Goal: Transaction & Acquisition: Purchase product/service

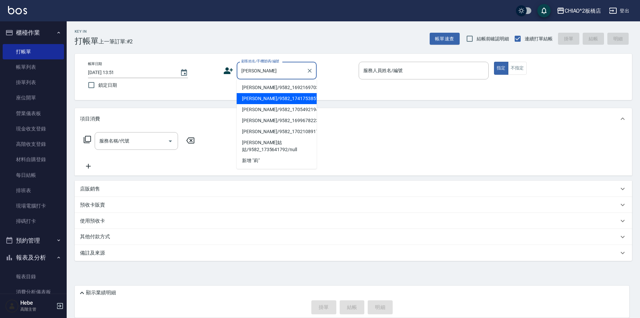
click at [278, 97] on li "[PERSON_NAME]/9582_1741753851/null" at bounding box center [277, 98] width 80 height 11
type input "[PERSON_NAME]/9582_1741753851/null"
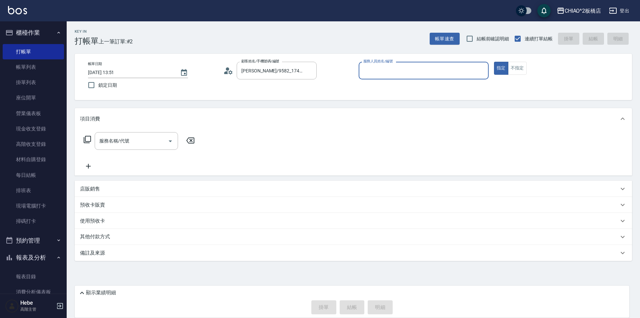
click at [227, 71] on icon at bounding box center [226, 72] width 4 height 3
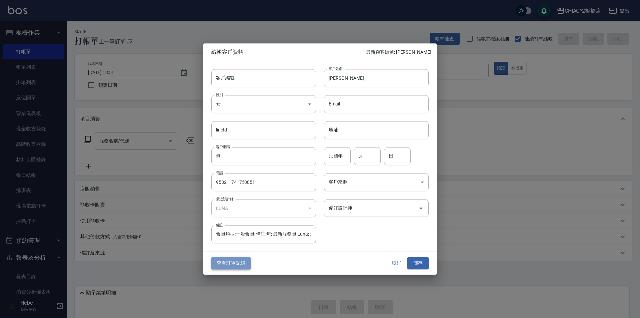
click at [236, 265] on button "查看訂單記錄" at bounding box center [230, 263] width 39 height 12
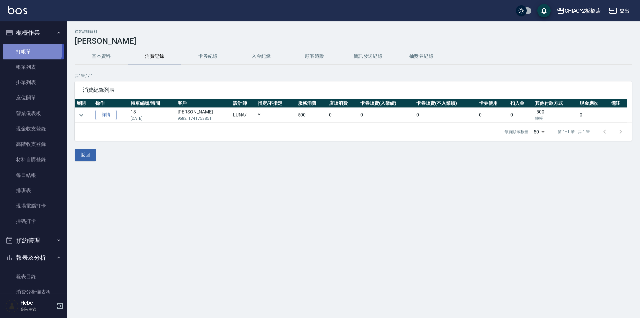
click at [26, 50] on link "打帳單" at bounding box center [33, 51] width 61 height 15
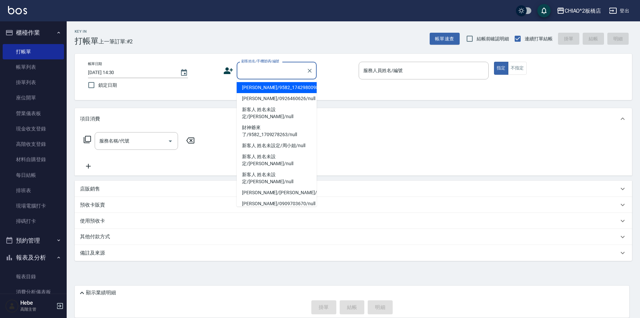
click at [250, 67] on input "顧客姓名/手機號碼/編號" at bounding box center [272, 71] width 64 height 12
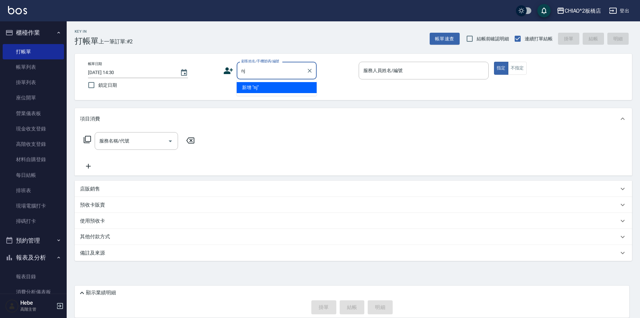
type input "n"
type input "蘇"
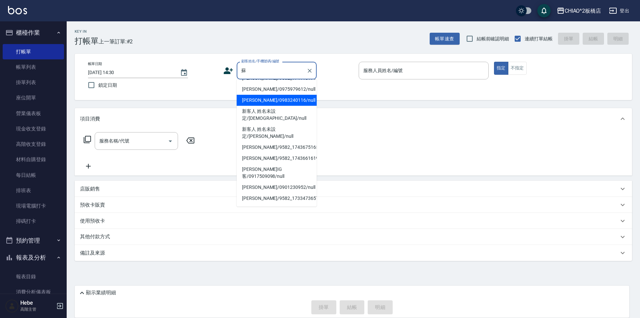
scroll to position [10, 0]
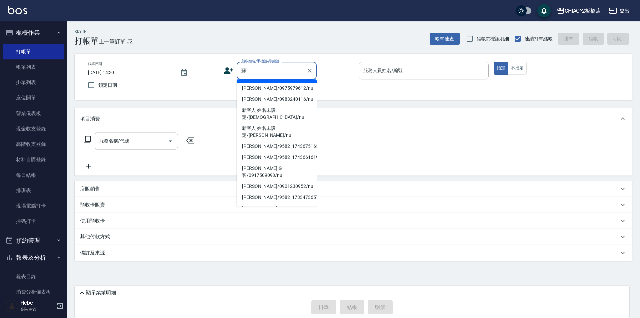
click at [262, 65] on input "蘇" at bounding box center [272, 71] width 64 height 12
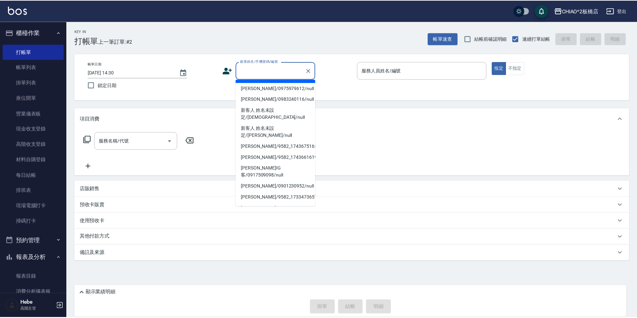
scroll to position [0, 0]
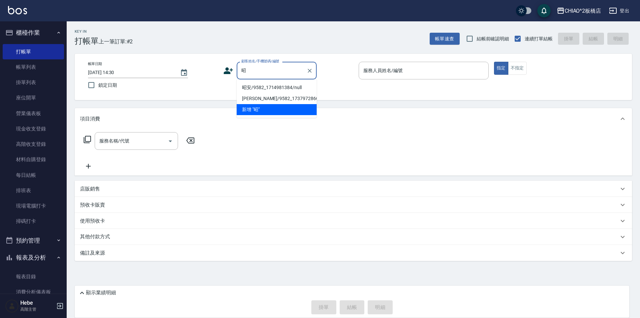
click at [261, 88] on li "昭安/9582_1714981384/null" at bounding box center [277, 87] width 80 height 11
type input "昭安/9582_1714981384/null"
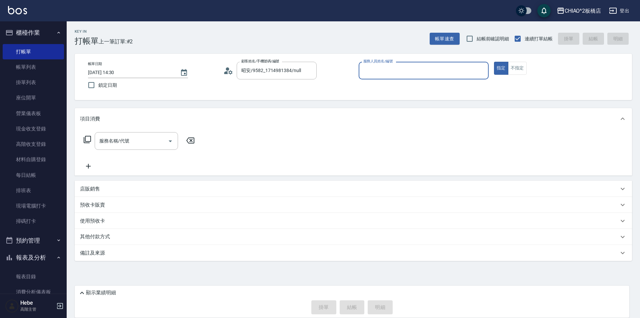
type input "Hebe(無代號)"
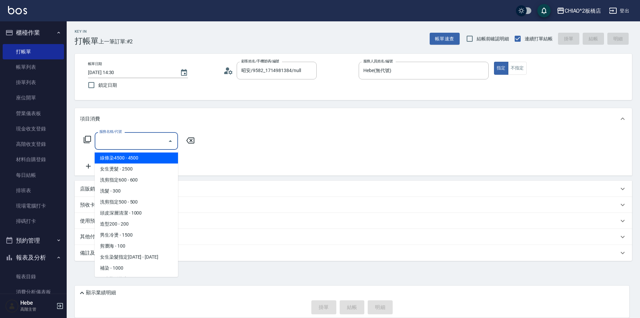
click at [124, 140] on input "服務名稱/代號" at bounding box center [131, 141] width 67 height 12
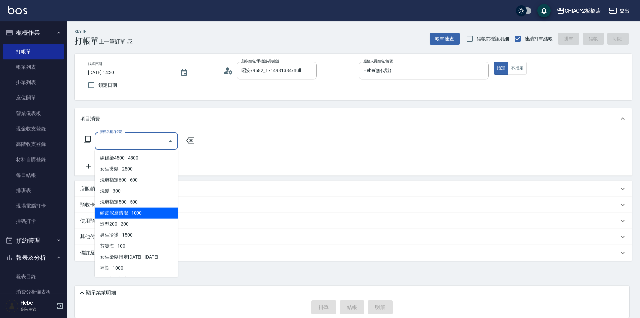
click at [227, 69] on circle at bounding box center [227, 68] width 3 height 3
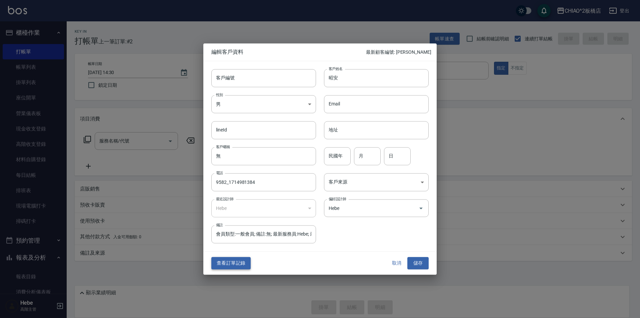
click at [238, 262] on button "查看訂單記錄" at bounding box center [230, 263] width 39 height 12
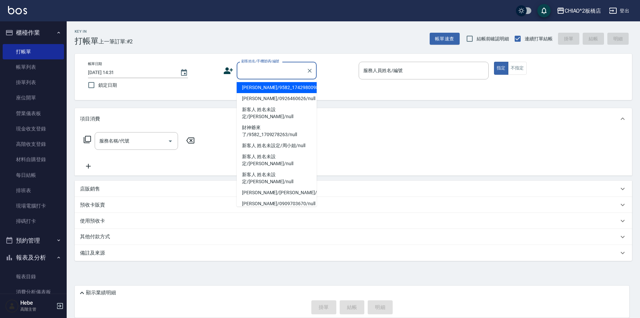
click at [258, 68] on input "顧客姓名/手機號碼/編號" at bounding box center [272, 71] width 64 height 12
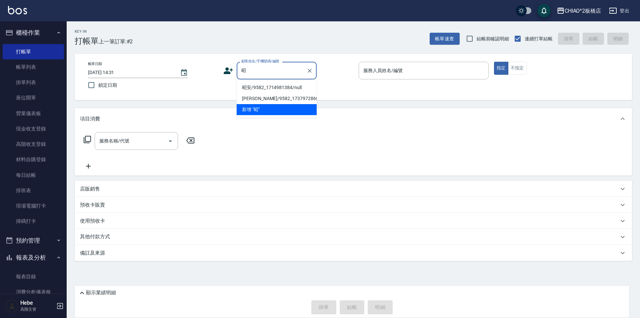
click at [267, 87] on li "昭安/9582_1714981384/null" at bounding box center [277, 87] width 80 height 11
type input "昭安/9582_1714981384/null"
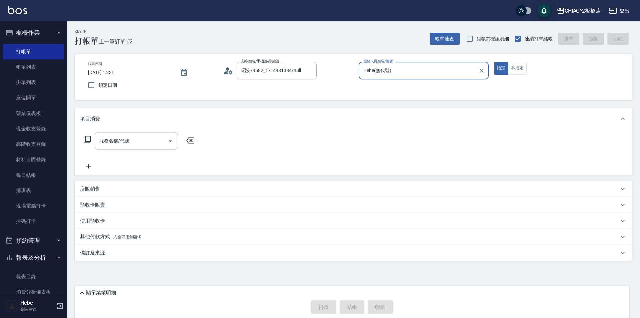
type input "Hebe(無代號)"
click at [108, 145] on input "服務名稱/代號" at bounding box center [131, 141] width 67 height 12
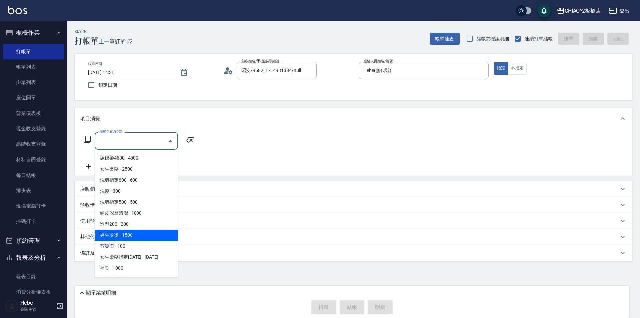
click at [132, 238] on span "男生冷燙 - 1500" at bounding box center [136, 234] width 83 height 11
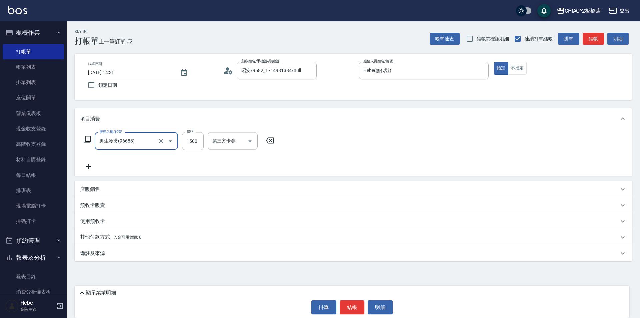
type input "男生冷燙(96688)"
click at [91, 165] on icon at bounding box center [88, 166] width 17 height 8
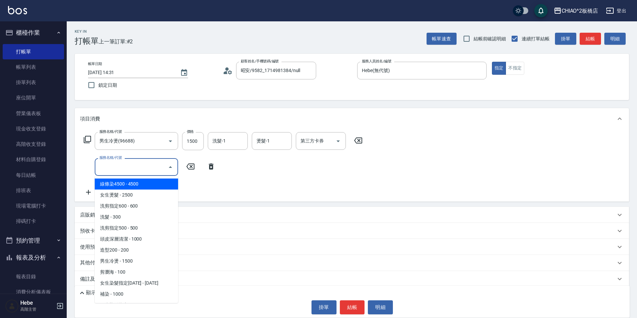
click at [135, 166] on input "服務名稱/代號" at bounding box center [131, 167] width 67 height 12
click at [191, 142] on input "1500" at bounding box center [193, 141] width 22 height 18
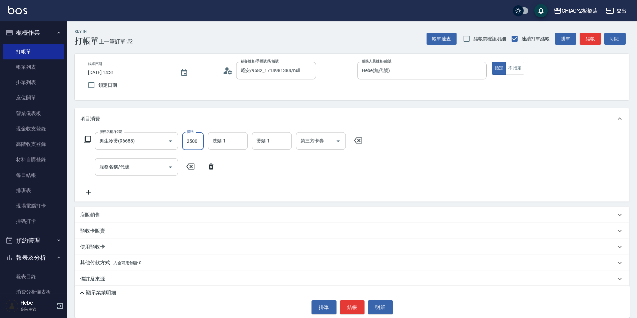
type input "2500"
click at [193, 168] on icon at bounding box center [190, 166] width 17 height 8
click at [191, 166] on icon at bounding box center [190, 166] width 8 height 6
click at [212, 167] on icon at bounding box center [211, 166] width 17 height 8
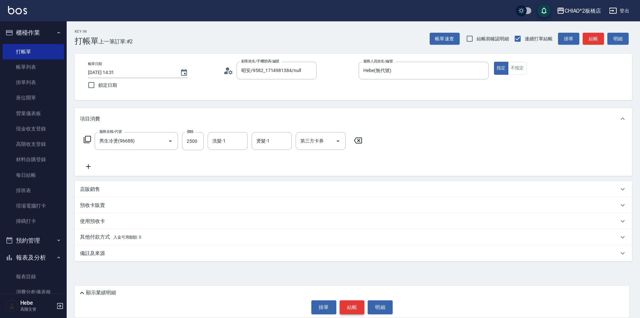
click at [353, 309] on button "結帳" at bounding box center [352, 307] width 25 height 14
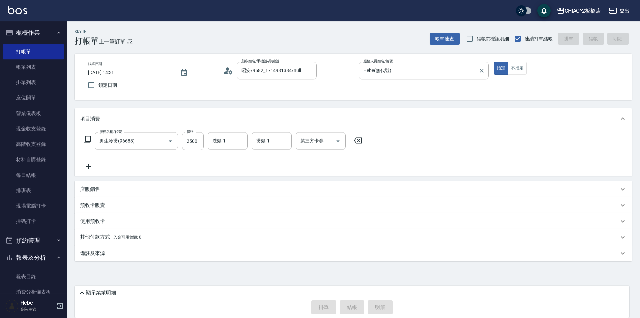
type input "2025/09/13 14:32"
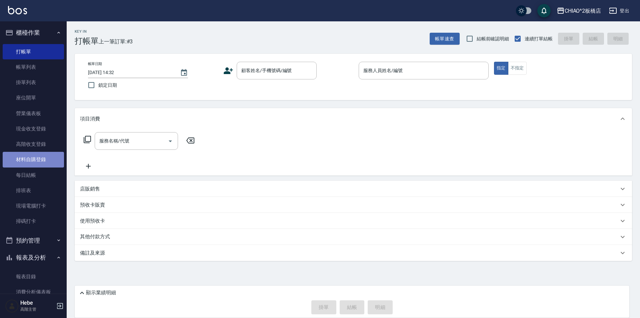
click at [46, 157] on link "材料自購登錄" at bounding box center [33, 159] width 61 height 15
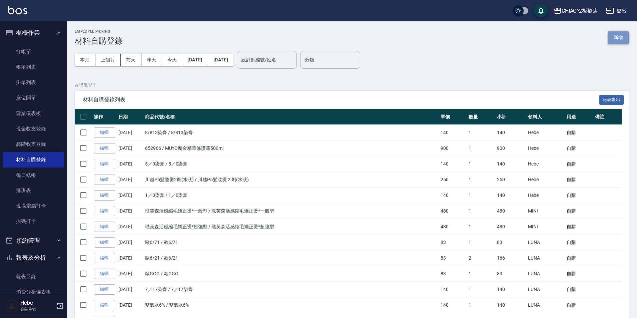
click at [616, 39] on button "新增" at bounding box center [617, 37] width 21 height 12
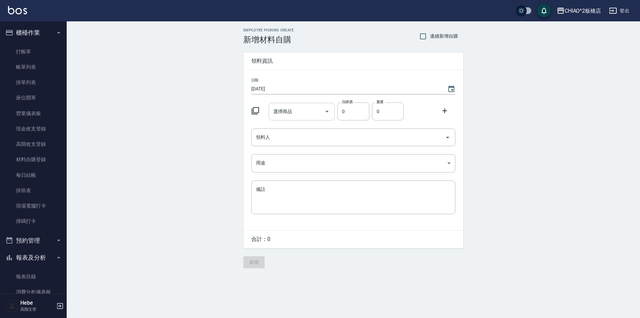
click at [303, 117] on input "選擇商品" at bounding box center [297, 112] width 50 height 12
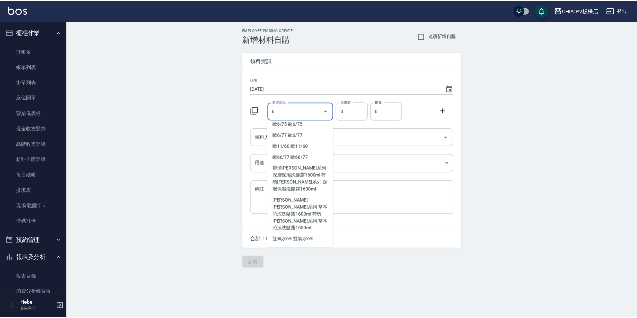
scroll to position [837, 0]
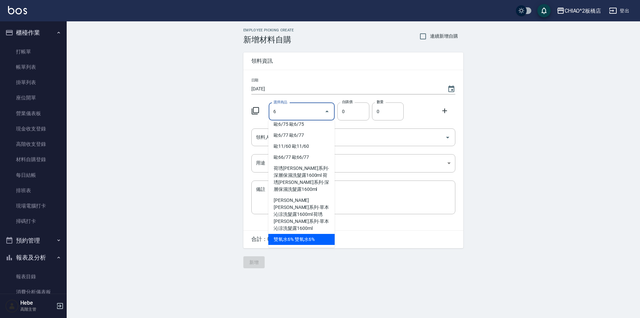
click at [306, 239] on li "雙氧水6% 雙氧水6%" at bounding box center [301, 239] width 66 height 11
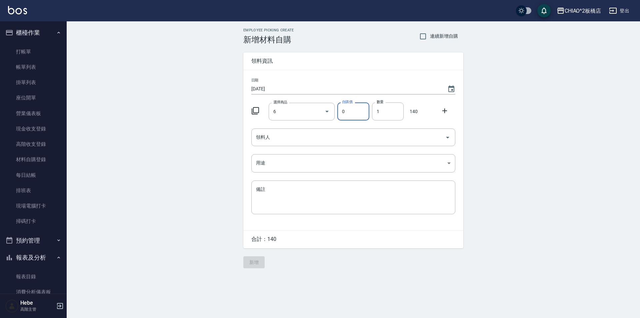
type input "雙氧水6%"
type input "140"
type input "1"
click at [442, 111] on icon at bounding box center [445, 111] width 8 height 8
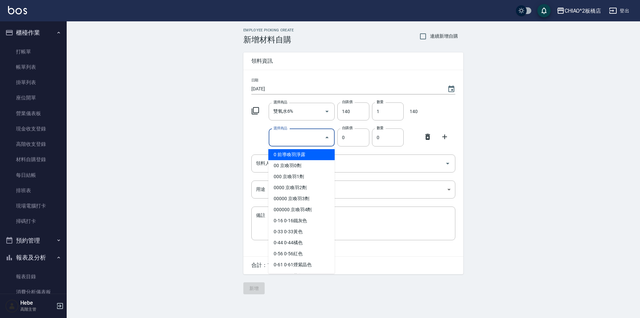
click at [281, 137] on input "選擇商品" at bounding box center [297, 138] width 50 height 12
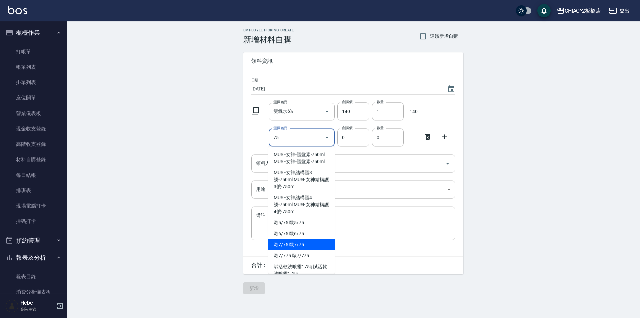
click at [307, 241] on li "歐7/75 歐7/75" at bounding box center [301, 244] width 66 height 11
type input "歐7/75"
type input "83"
type input "1"
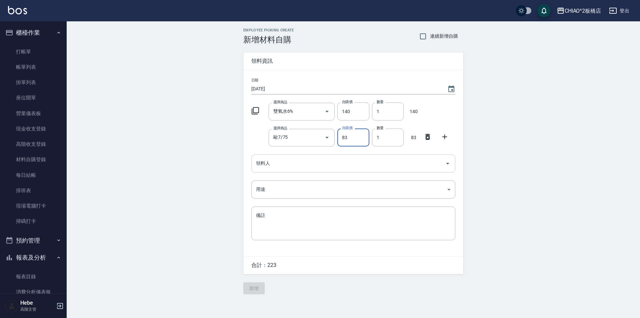
click at [327, 168] on input "領料人" at bounding box center [348, 163] width 188 height 12
click at [350, 140] on input "83" at bounding box center [353, 137] width 32 height 18
type input "80"
click at [320, 165] on input "領料人" at bounding box center [348, 163] width 188 height 12
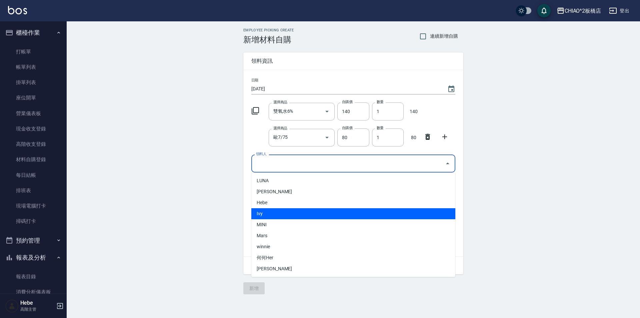
click at [299, 218] on li "Ivy" at bounding box center [353, 213] width 204 height 11
click at [289, 163] on input "Ivy" at bounding box center [343, 163] width 179 height 12
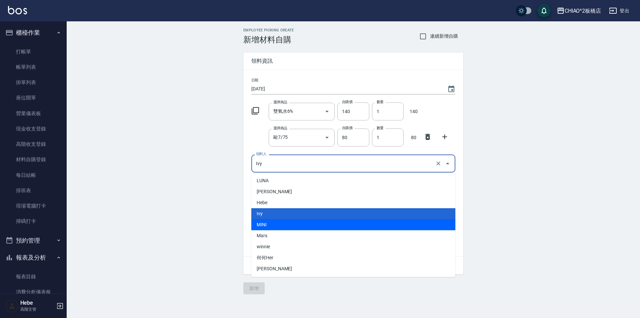
click at [278, 223] on li "MINI" at bounding box center [353, 224] width 204 height 11
type input "MINI"
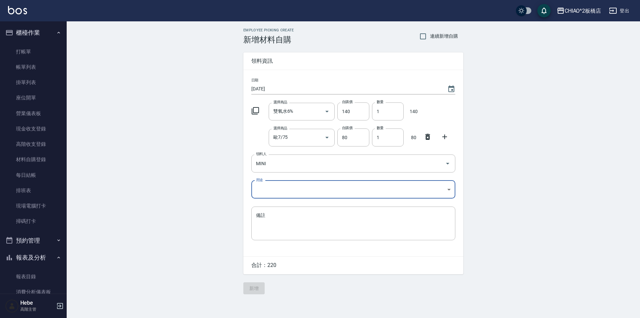
click at [276, 192] on body "CHIAO^2板橋店 登出 櫃檯作業 打帳單 帳單列表 掛單列表 座位開單 營業儀表板 現金收支登錄 高階收支登錄 材料自購登錄 每日結帳 排班表 現場電腦打…" at bounding box center [320, 159] width 640 height 318
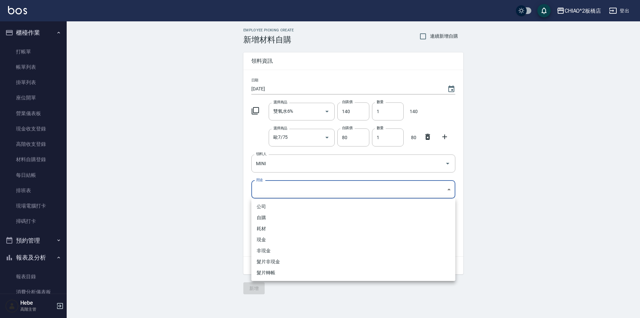
click at [275, 216] on li "自購" at bounding box center [353, 217] width 204 height 11
type input "自購"
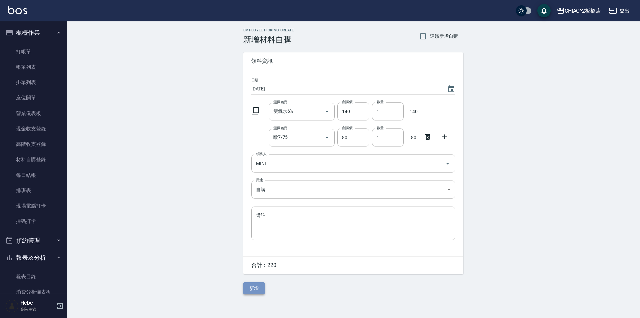
click at [259, 287] on button "新增" at bounding box center [253, 288] width 21 height 12
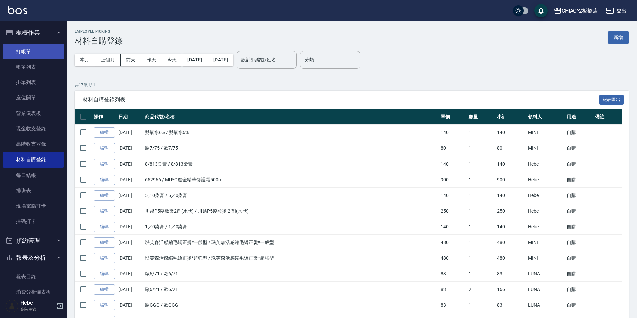
click at [23, 53] on link "打帳單" at bounding box center [33, 51] width 61 height 15
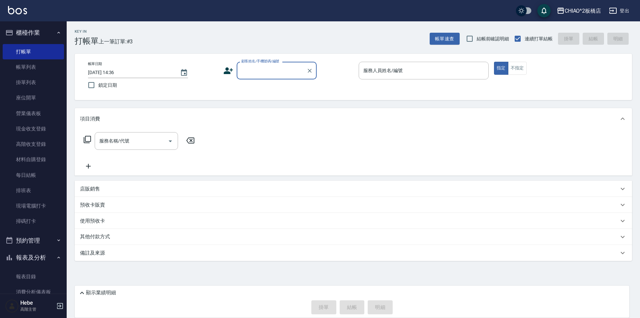
click at [269, 74] on input "顧客姓名/手機號碼/編號" at bounding box center [272, 71] width 64 height 12
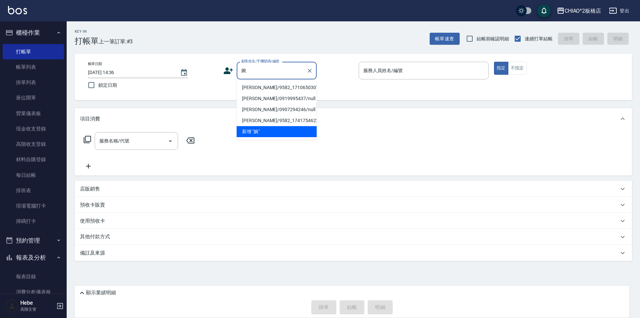
click at [273, 87] on li "[PERSON_NAME]/9582_1710650307/null" at bounding box center [277, 87] width 80 height 11
type input "[PERSON_NAME]/9582_1710650307/null"
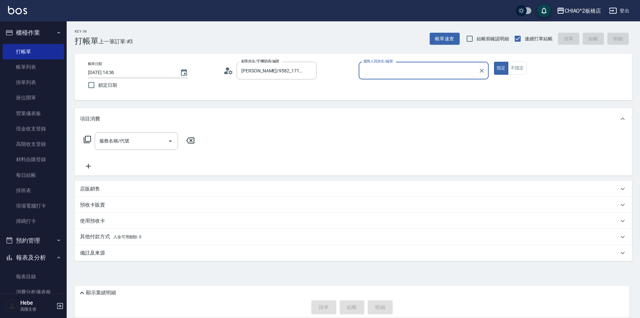
type input "MINI(無代號)"
click at [149, 139] on input "服務名稱/代號" at bounding box center [131, 141] width 67 height 12
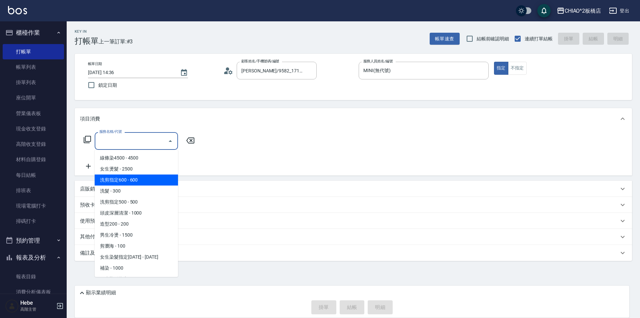
click at [146, 179] on span "洗剪指定600 - 600" at bounding box center [136, 179] width 83 height 11
type input "洗剪指定600(96678)"
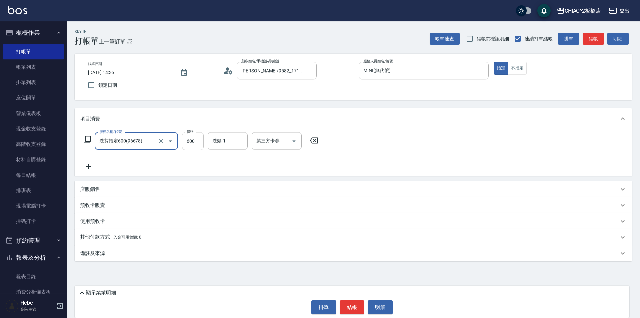
click at [198, 141] on input "600" at bounding box center [193, 141] width 22 height 18
type input "650"
click at [88, 167] on icon at bounding box center [88, 166] width 5 height 5
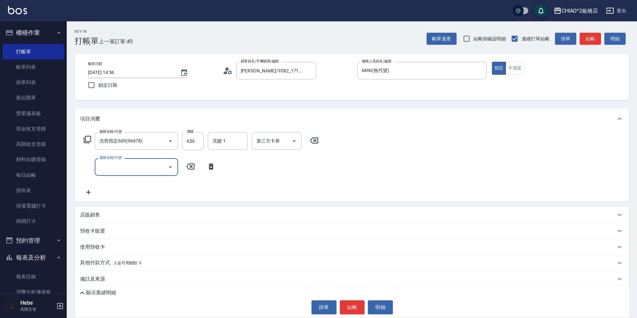
click at [103, 166] on input "服務名稱/代號" at bounding box center [131, 167] width 67 height 12
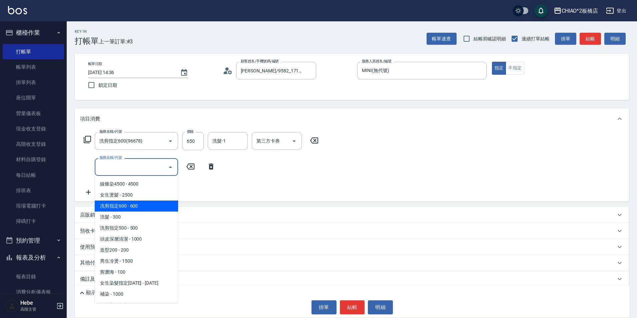
click at [126, 204] on span "洗剪指定600 - 600" at bounding box center [136, 205] width 83 height 11
type input "洗剪指定600(96678)"
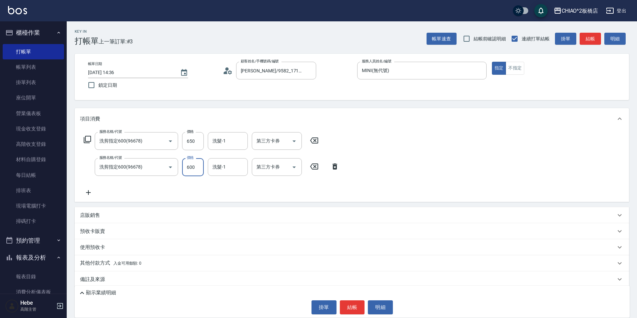
click at [198, 166] on input "600" at bounding box center [193, 167] width 22 height 18
type input "650"
drag, startPoint x: 92, startPoint y: 191, endPoint x: 89, endPoint y: 191, distance: 3.7
click at [89, 191] on icon at bounding box center [88, 192] width 17 height 8
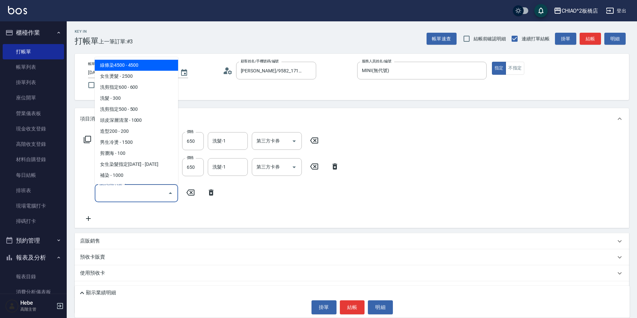
click at [112, 192] on input "服務名稱/代號" at bounding box center [131, 193] width 67 height 12
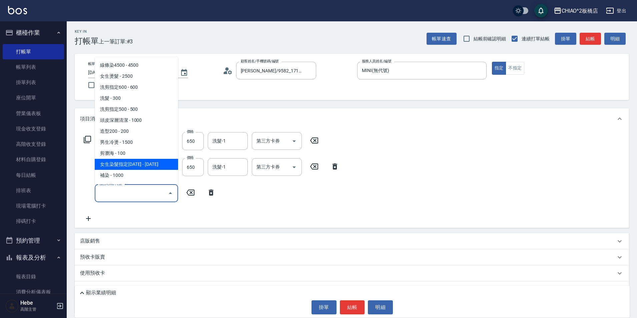
click at [146, 163] on span "女生染髮指定[DATE] - [DATE]" at bounding box center [136, 164] width 83 height 11
type input "女生染髮指定2000(96698)"
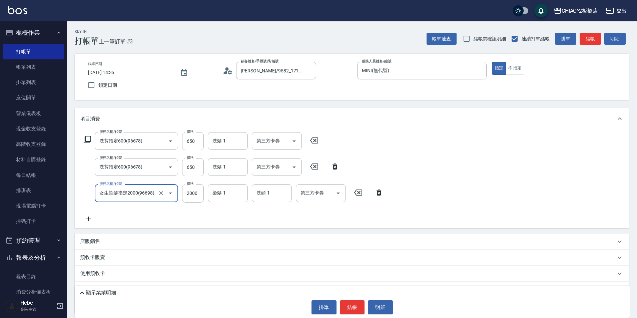
click at [88, 220] on icon at bounding box center [88, 218] width 5 height 5
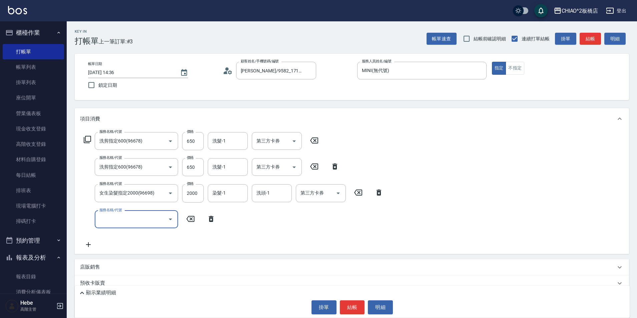
click at [106, 217] on input "服務名稱/代號" at bounding box center [131, 219] width 67 height 12
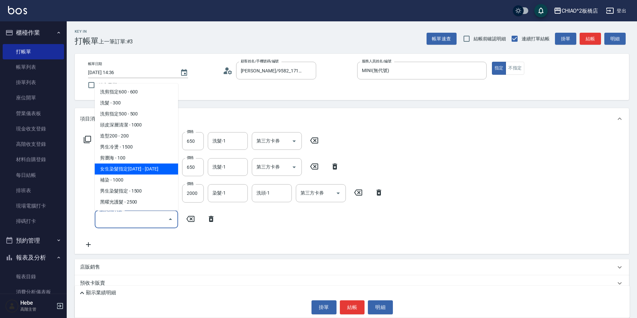
scroll to position [33, 0]
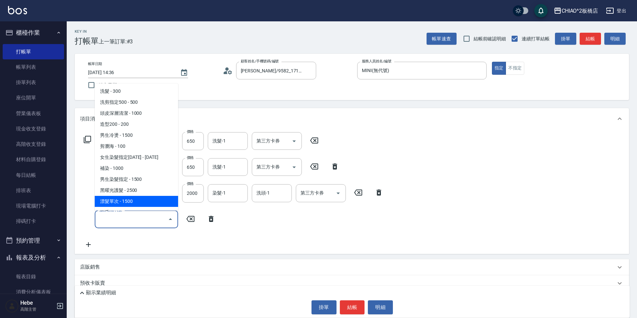
click at [134, 199] on span "漂髮單次 - 1500" at bounding box center [136, 201] width 83 height 11
type input "漂髮單次(96707)"
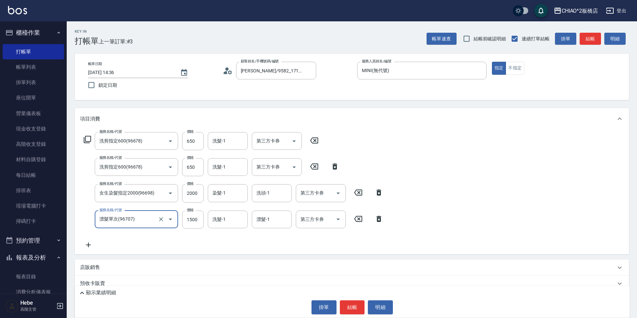
click at [89, 246] on icon at bounding box center [88, 245] width 17 height 8
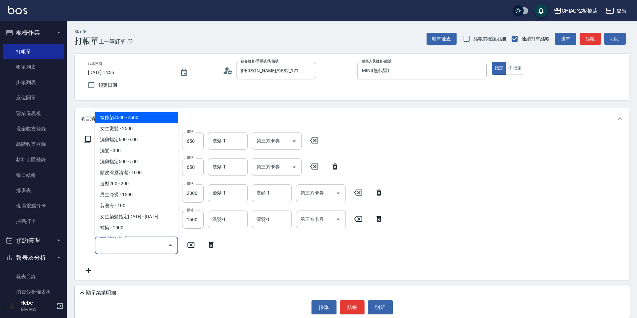
click at [113, 245] on input "服務名稱/代號" at bounding box center [131, 245] width 67 height 12
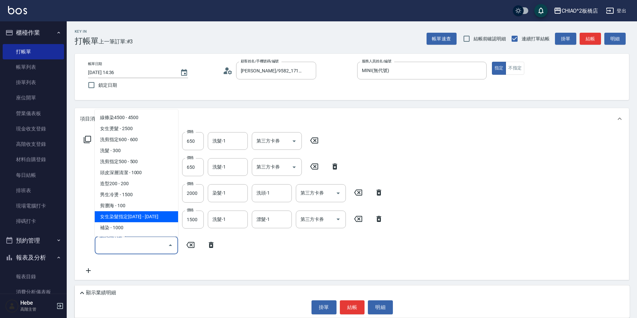
scroll to position [142, 0]
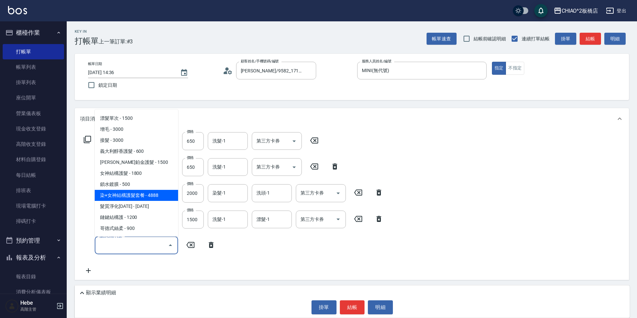
click at [138, 199] on span "染+女神結構護髮套餐 - 4888" at bounding box center [136, 195] width 83 height 11
type input "染+女神結構護髮套餐(126207)"
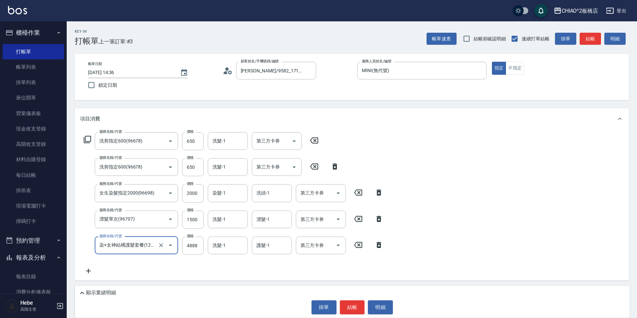
click at [380, 194] on icon at bounding box center [378, 192] width 17 height 8
type input "漂髮單次(96707)"
type input "1500"
type input "染+女神結構護髮套餐(126207)"
type input "4888"
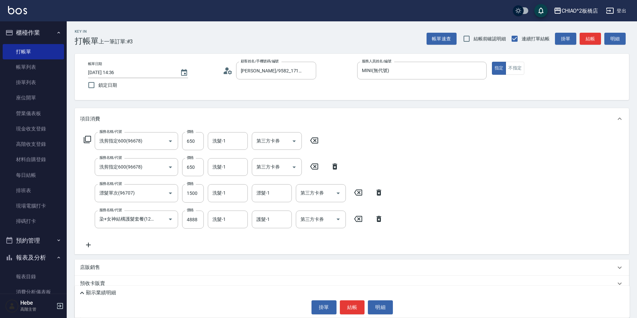
click at [380, 194] on icon at bounding box center [378, 192] width 17 height 8
type input "染+女神結構護髮套餐(126207)"
type input "4888"
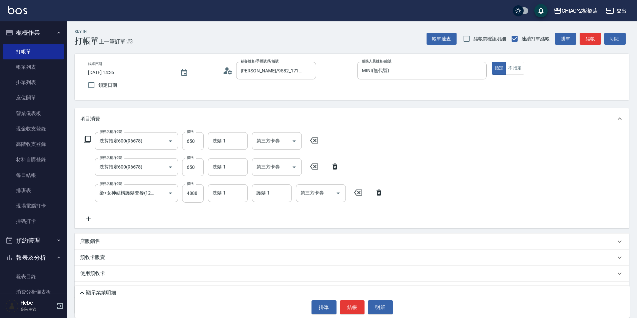
click at [334, 166] on icon at bounding box center [334, 166] width 5 height 6
type input "染+女神結構護髮套餐(126207)"
type input "4888"
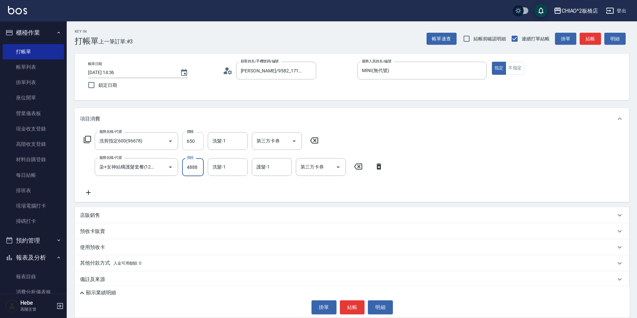
click at [194, 141] on input "650" at bounding box center [193, 141] width 22 height 18
click at [197, 141] on input "650" at bounding box center [193, 141] width 22 height 18
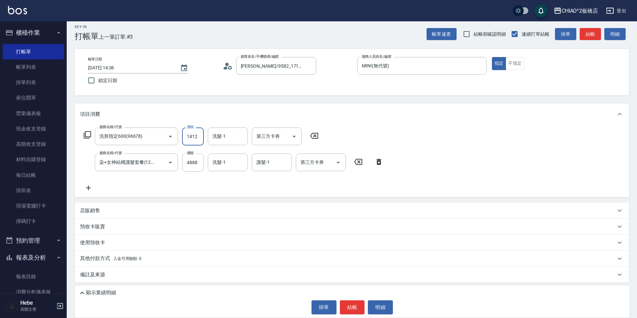
scroll to position [6, 0]
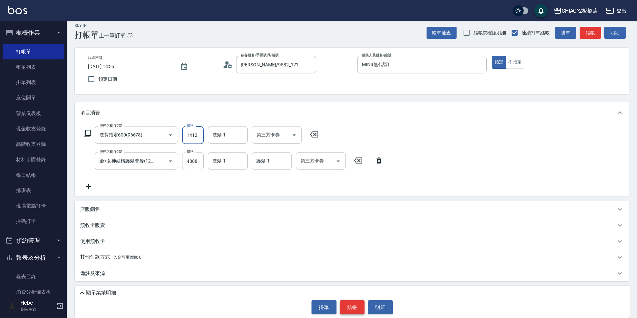
type input "1412"
click at [353, 304] on button "結帳" at bounding box center [352, 307] width 25 height 14
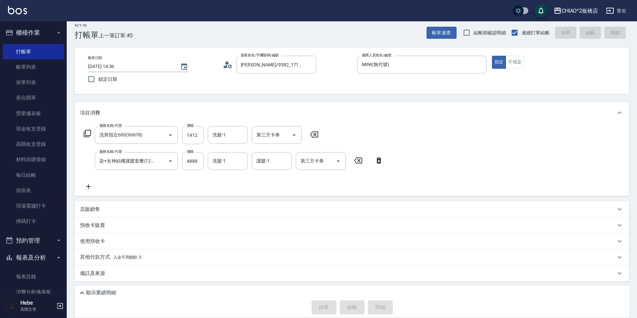
type input "2025/09/13 14:38"
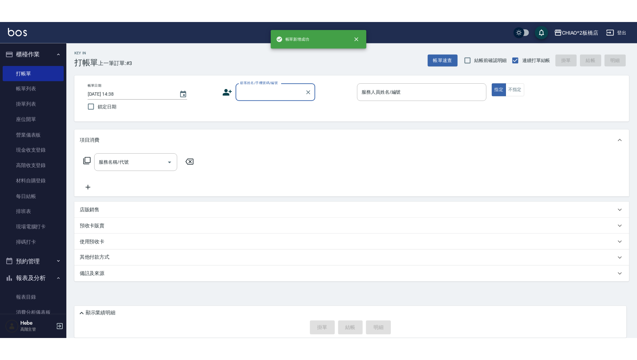
scroll to position [0, 0]
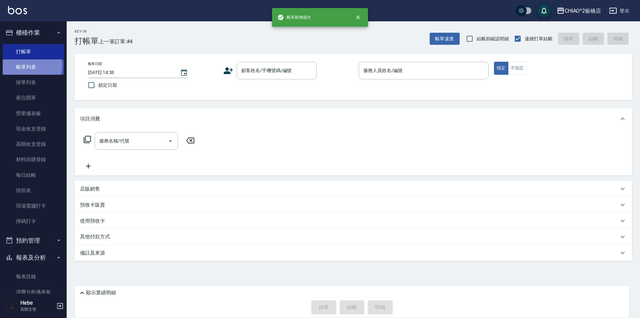
click at [23, 65] on link "帳單列表" at bounding box center [33, 66] width 61 height 15
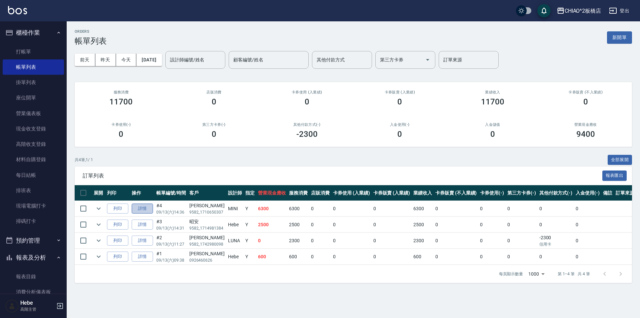
click at [134, 209] on link "詳情" at bounding box center [142, 208] width 21 height 10
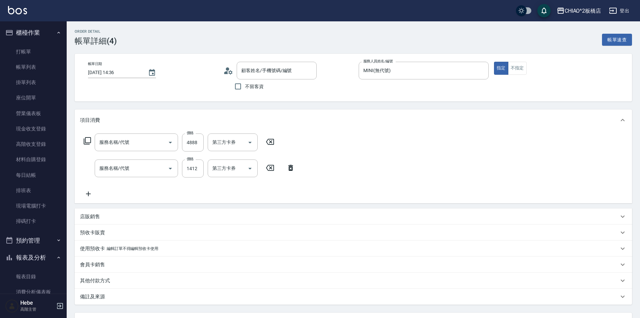
type input "2025/09/13 14:36"
type input "MINI(無代號)"
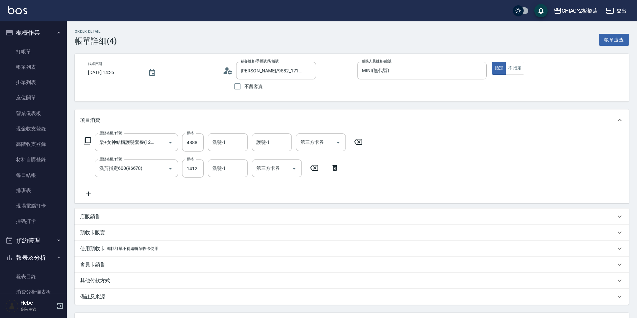
type input "[PERSON_NAME]/9582_1710650307/null"
type input "染+女神結構護髮套餐(126207)"
type input "洗剪指定600(96678)"
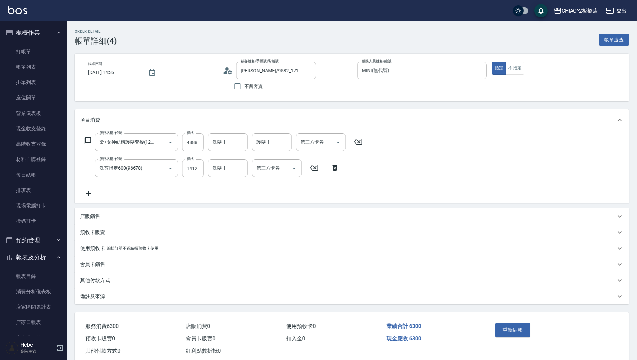
scroll to position [100, 0]
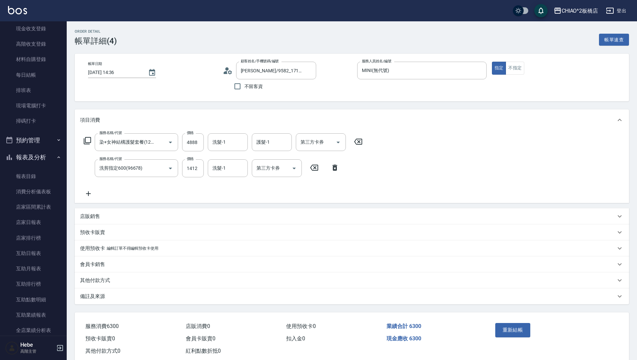
click at [114, 297] on div "備註及來源" at bounding box center [347, 296] width 535 height 7
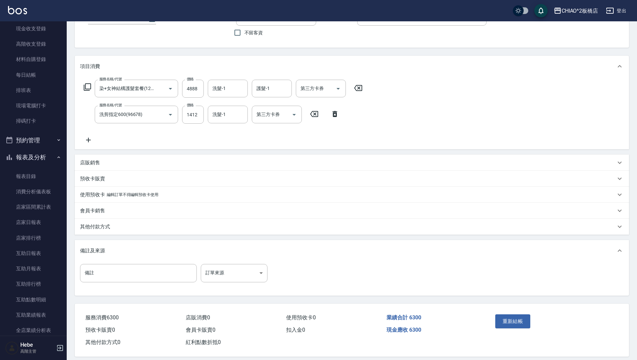
scroll to position [61, 0]
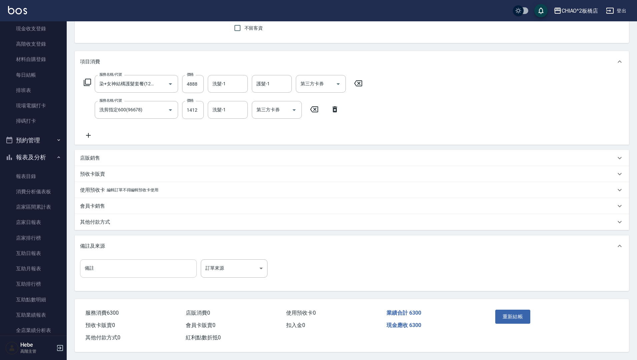
click at [113, 264] on input "備註" at bounding box center [138, 268] width 117 height 18
type input "v"
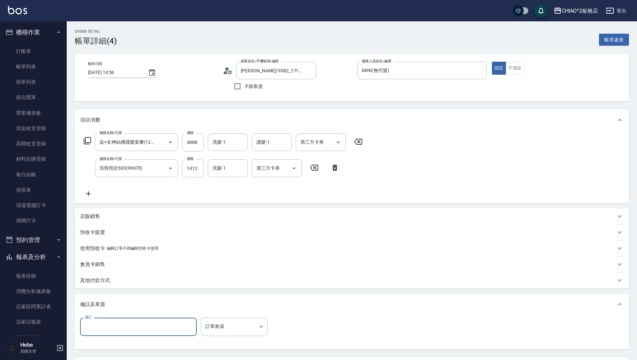
scroll to position [0, 0]
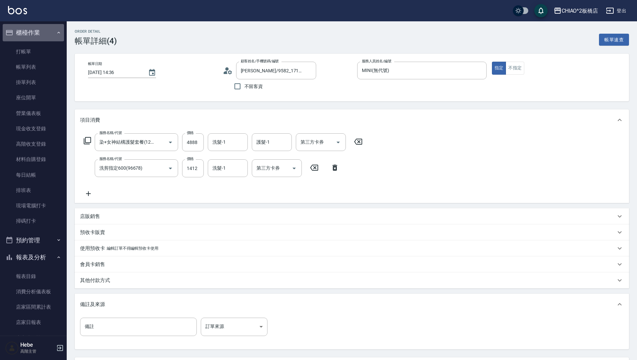
click at [56, 32] on icon "button" at bounding box center [58, 32] width 5 height 5
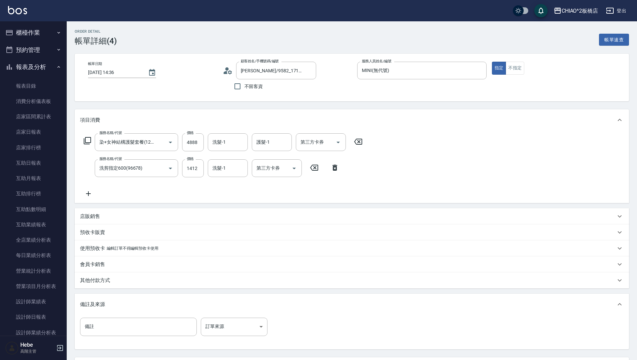
click at [3, 24] on button "櫃檯作業" at bounding box center [33, 32] width 61 height 17
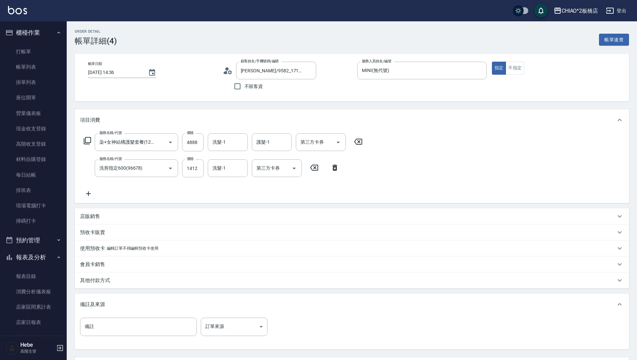
click at [40, 12] on div "CHIAO^2板橋店 登出" at bounding box center [318, 10] width 637 height 21
click at [55, 8] on div "CHIAO^2板橋店 登出" at bounding box center [318, 10] width 637 height 21
click at [56, 33] on icon "button" at bounding box center [58, 32] width 5 height 5
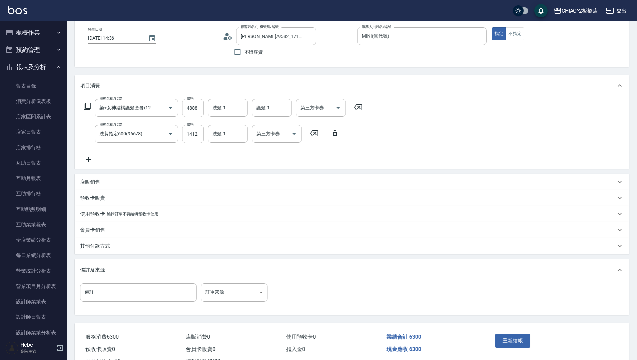
scroll to position [61, 0]
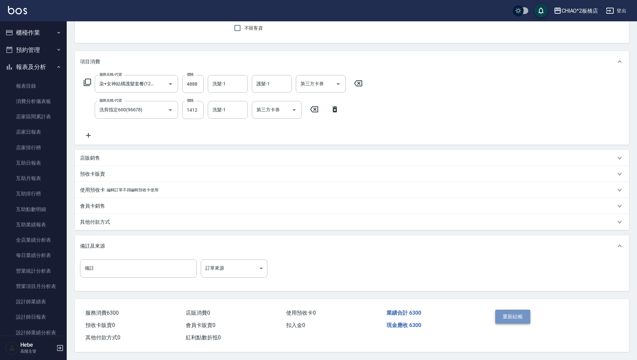
click at [513, 313] on button "重新結帳" at bounding box center [512, 317] width 35 height 14
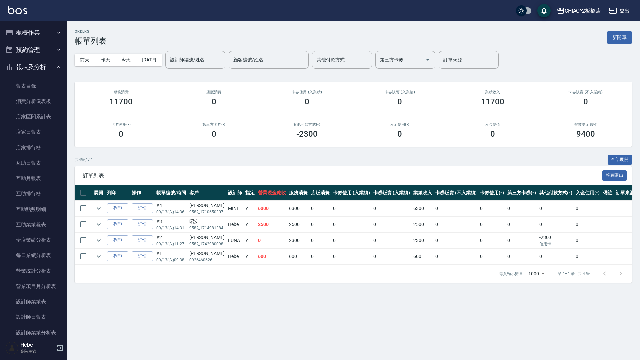
click at [447, 10] on div "CHIAO^2板橋店 登出" at bounding box center [320, 10] width 640 height 21
click at [144, 210] on link "詳情" at bounding box center [142, 208] width 21 height 10
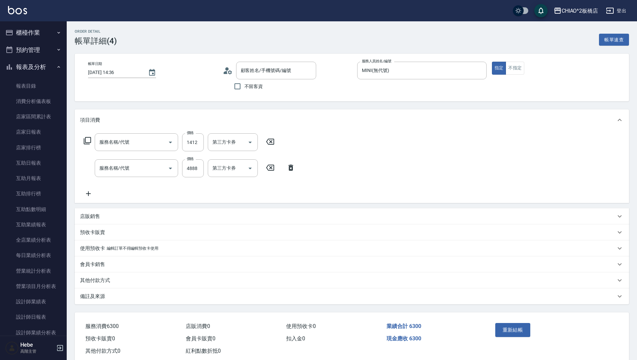
type input "2025/09/13 14:36"
type input "MINI(無代號)"
type input "[PERSON_NAME]/9582_1710650307/null"
type input "洗剪指定600(96678)"
type input "染+女神結構護髮套餐(126207)"
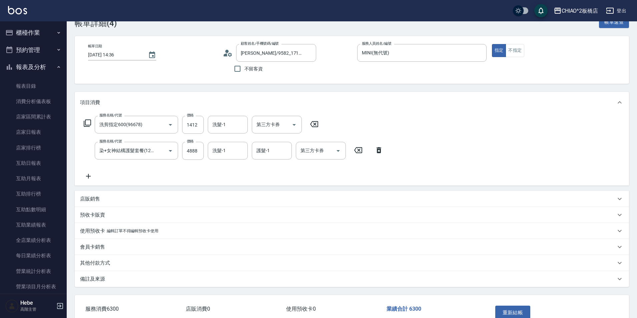
scroll to position [33, 0]
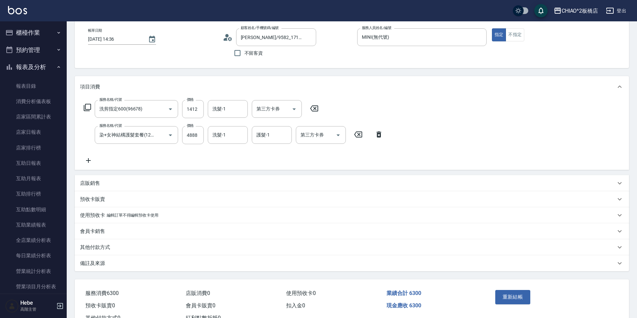
click at [104, 263] on p "備註及來源" at bounding box center [92, 263] width 25 height 7
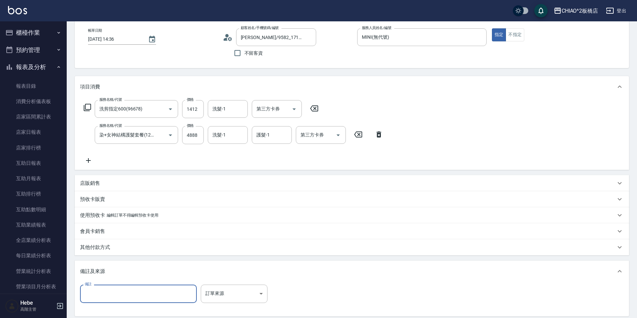
click at [105, 290] on input "備註" at bounding box center [138, 293] width 117 height 18
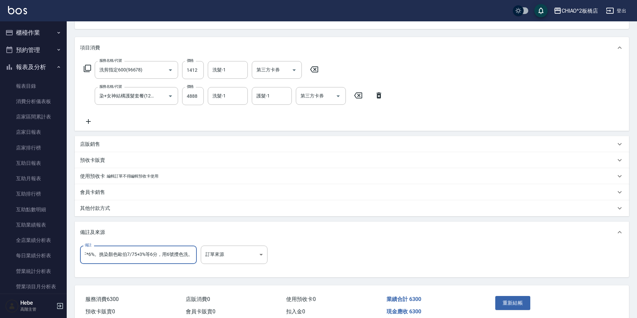
scroll to position [104, 0]
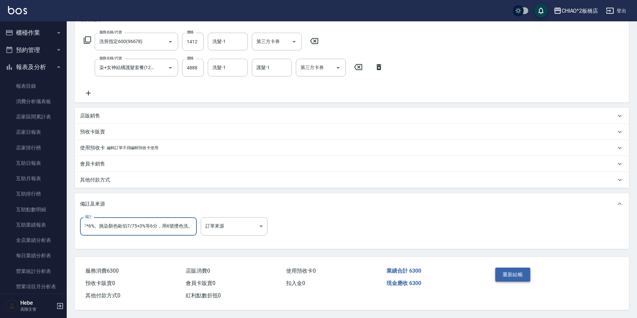
type input "線條染用12%。底色歐伯JAMF*6%。挑染顏色歐伯7/75+3%等6分，用6號攪色洗。"
click at [511, 273] on button "重新結帳" at bounding box center [512, 274] width 35 height 14
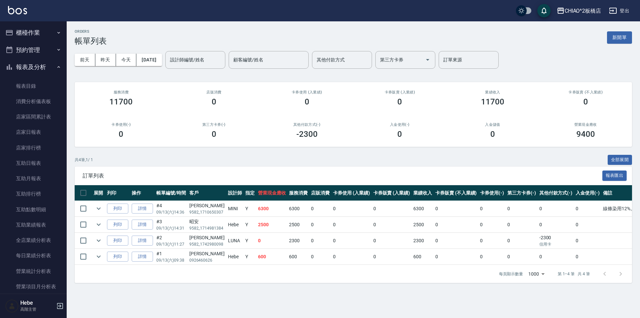
click at [56, 69] on icon "button" at bounding box center [58, 66] width 5 height 5
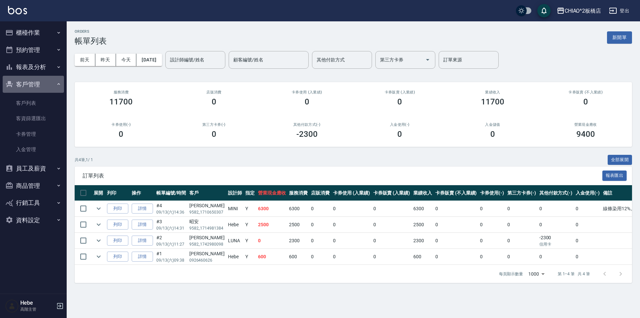
click at [59, 86] on icon "button" at bounding box center [58, 83] width 5 height 5
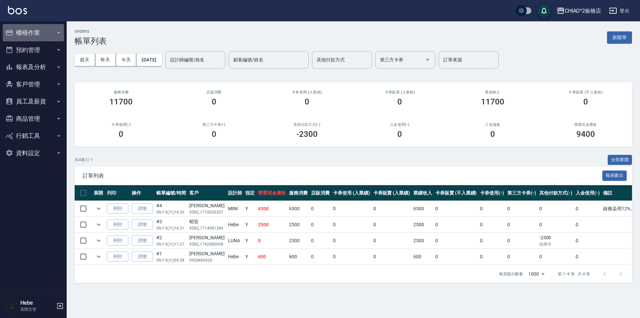
click at [42, 32] on button "櫃檯作業" at bounding box center [33, 32] width 61 height 17
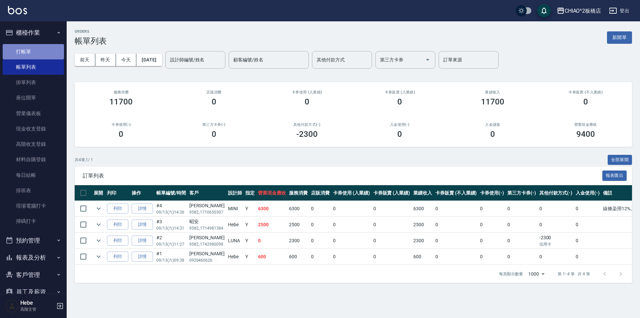
click at [35, 52] on link "打帳單" at bounding box center [33, 51] width 61 height 15
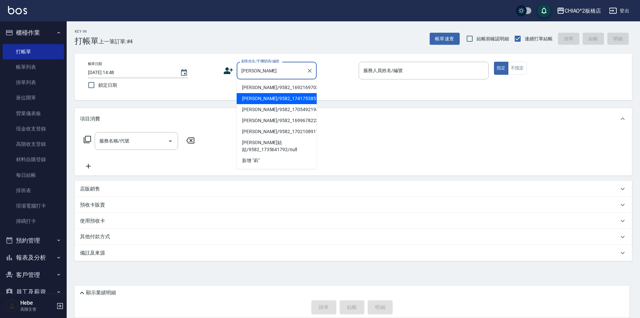
click at [265, 100] on li "[PERSON_NAME]/9582_1741753851/null" at bounding box center [277, 98] width 80 height 11
type input "[PERSON_NAME]/9582_1741753851/null"
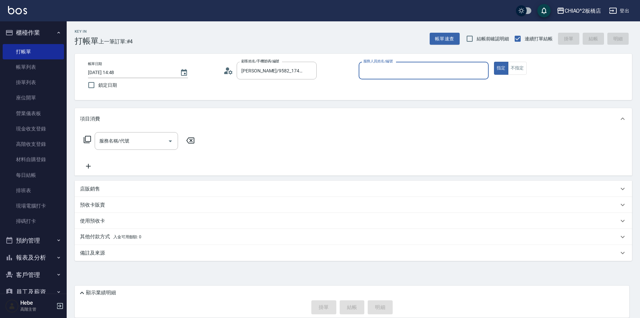
click at [229, 69] on icon at bounding box center [228, 71] width 10 height 10
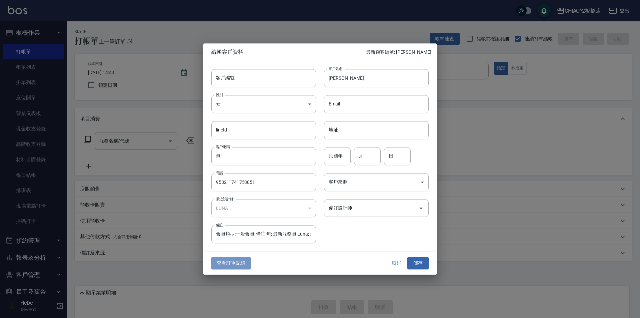
drag, startPoint x: 224, startPoint y: 259, endPoint x: 199, endPoint y: 181, distance: 81.8
click at [224, 259] on button "查看訂單記錄" at bounding box center [230, 263] width 39 height 12
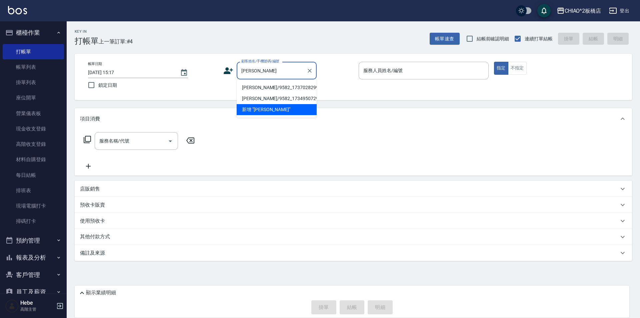
drag, startPoint x: 267, startPoint y: 85, endPoint x: 332, endPoint y: 79, distance: 65.0
click at [267, 86] on li "[PERSON_NAME]/9582_1737028299/null" at bounding box center [277, 87] width 80 height 11
type input "[PERSON_NAME]/9582_1737028299/null"
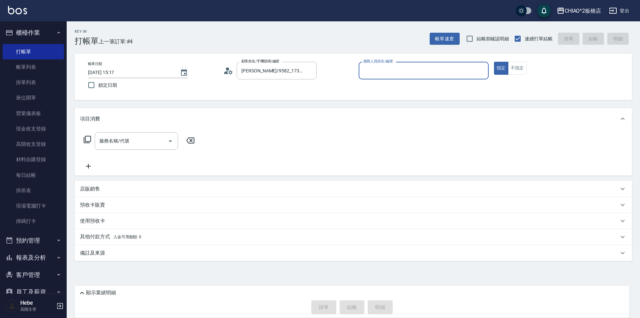
click at [408, 68] on input "服務人員姓名/編號" at bounding box center [424, 71] width 124 height 12
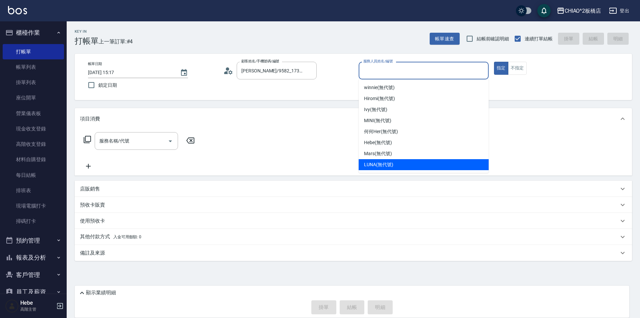
drag, startPoint x: 377, startPoint y: 160, endPoint x: 310, endPoint y: 151, distance: 67.7
click at [374, 160] on div "LUNA (無代號)" at bounding box center [424, 164] width 130 height 11
type input "LUNA(無代號)"
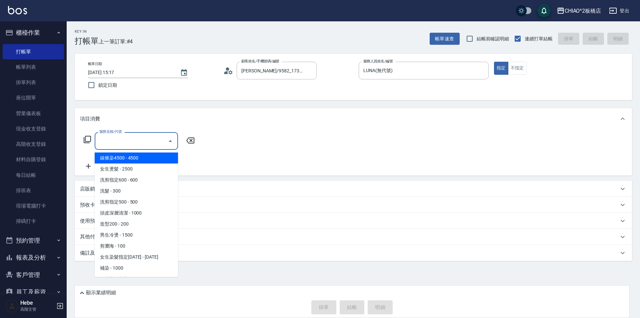
click at [156, 141] on input "服務名稱/代號" at bounding box center [131, 141] width 67 height 12
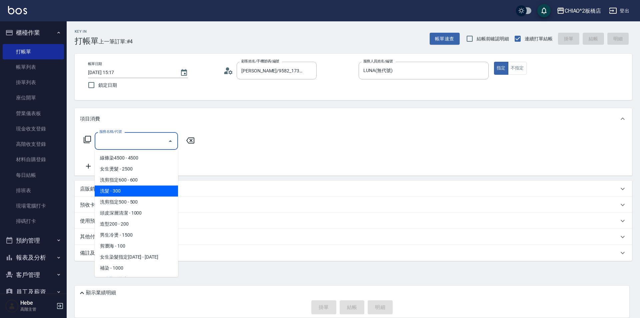
click at [160, 189] on span "洗髮 - 300" at bounding box center [136, 190] width 83 height 11
type input "洗髮(96679)"
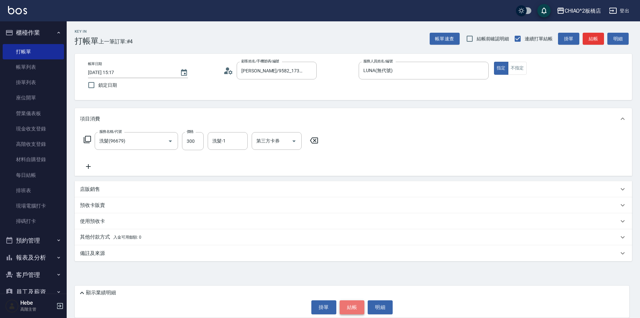
click at [350, 306] on button "結帳" at bounding box center [352, 307] width 25 height 14
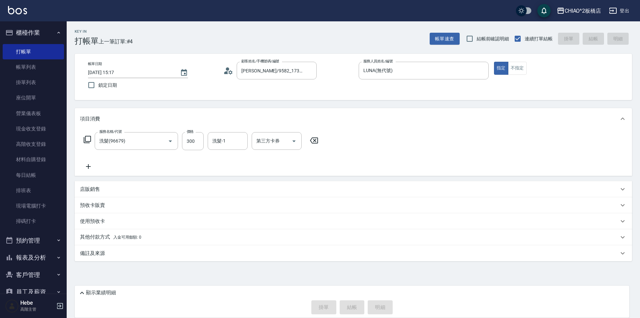
type input "2025/09/13 15:20"
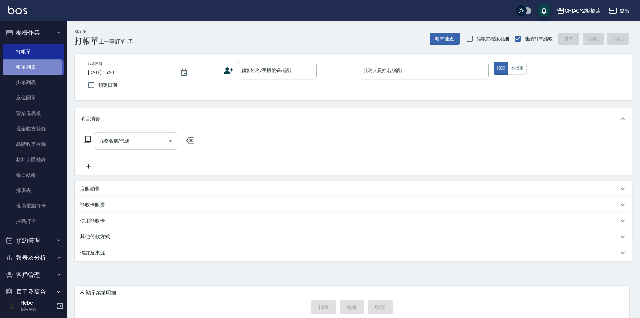
click at [21, 68] on link "帳單列表" at bounding box center [33, 66] width 61 height 15
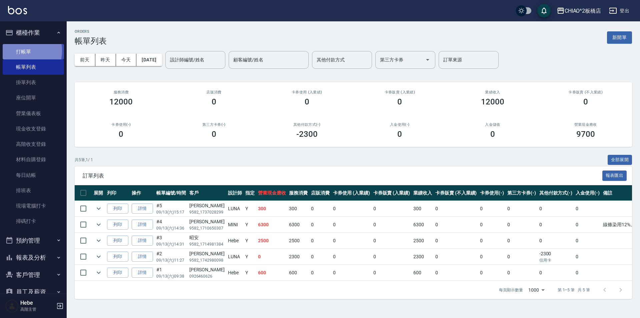
click at [16, 51] on link "打帳單" at bounding box center [33, 51] width 61 height 15
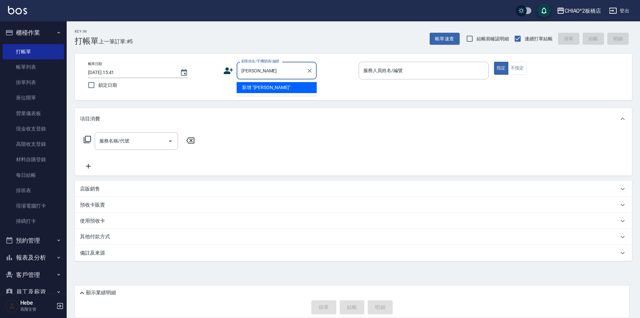
click at [285, 84] on li "新增 "陳雅惠"" at bounding box center [277, 87] width 80 height 11
type input "陳雅惠"
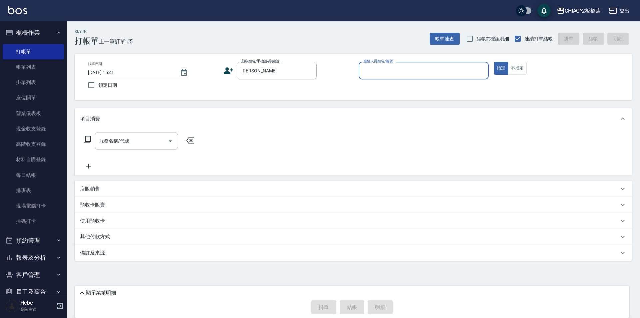
click at [372, 74] on input "服務人員姓名/編號" at bounding box center [424, 71] width 124 height 12
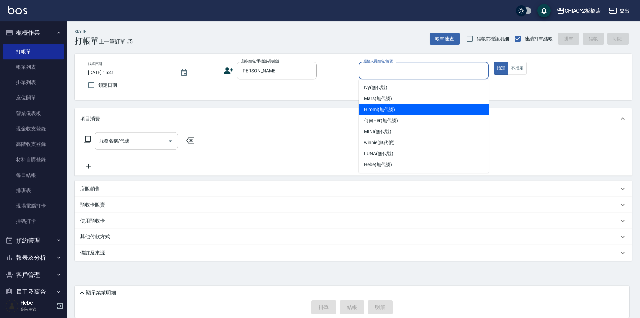
click at [368, 101] on span "Mars (無代號)" at bounding box center [378, 98] width 28 height 7
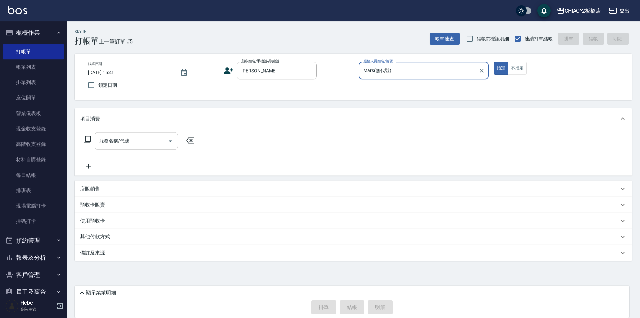
type input "Mars(無代號)"
click at [111, 145] on input "服務名稱/代號" at bounding box center [131, 141] width 67 height 12
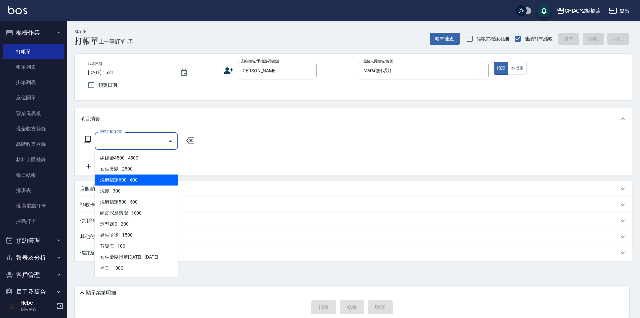
drag, startPoint x: 128, startPoint y: 181, endPoint x: 172, endPoint y: 150, distance: 54.2
click at [129, 180] on span "洗剪指定600 - 600" at bounding box center [136, 179] width 83 height 11
type input "洗剪指定600(96678)"
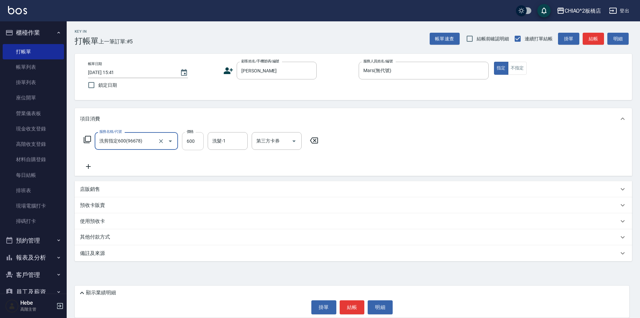
click at [192, 145] on input "600" at bounding box center [193, 141] width 22 height 18
type input "700"
click at [350, 308] on button "結帳" at bounding box center [352, 307] width 25 height 14
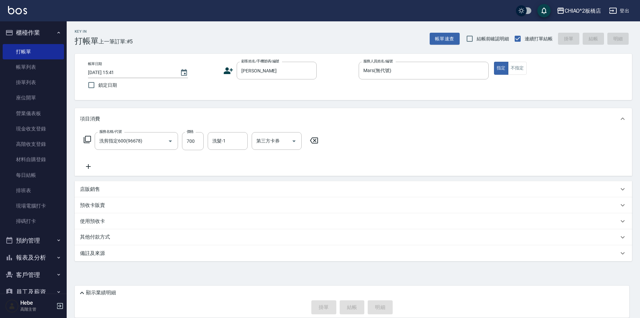
type input "[DATE] 16:03"
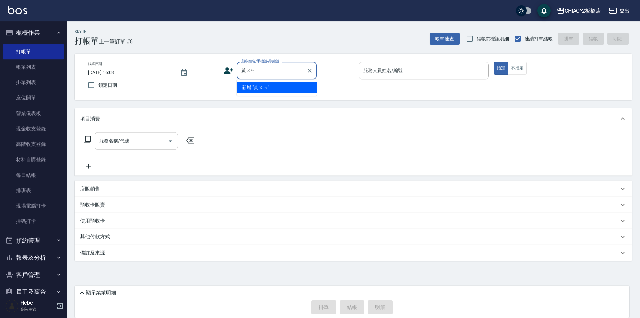
type input "[PERSON_NAME]"
click at [263, 88] on li "新客人 姓名未設定/[PERSON_NAME]/null" at bounding box center [277, 91] width 80 height 18
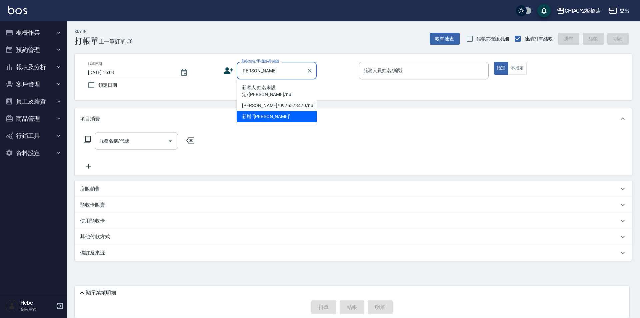
click at [268, 88] on li "新客人 姓名未設定/[PERSON_NAME]/null" at bounding box center [277, 91] width 80 height 18
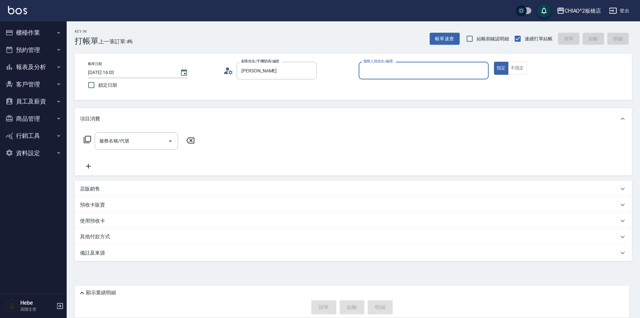
type input "新客人 姓名未設定/[PERSON_NAME]/null"
drag, startPoint x: 377, startPoint y: 68, endPoint x: 380, endPoint y: 75, distance: 8.1
click at [378, 69] on input "服務人員姓名/編號" at bounding box center [424, 71] width 124 height 12
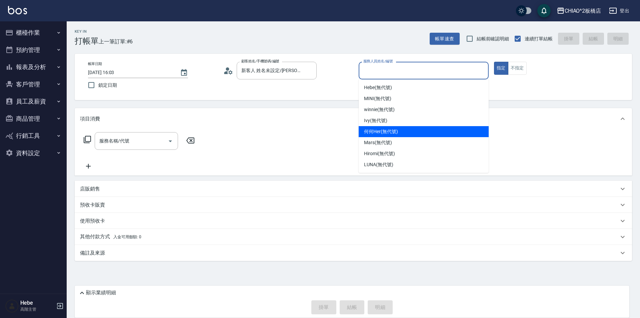
click at [371, 133] on span "何何Her (無代號)" at bounding box center [381, 131] width 34 height 7
type input "何何Her (無代號)"
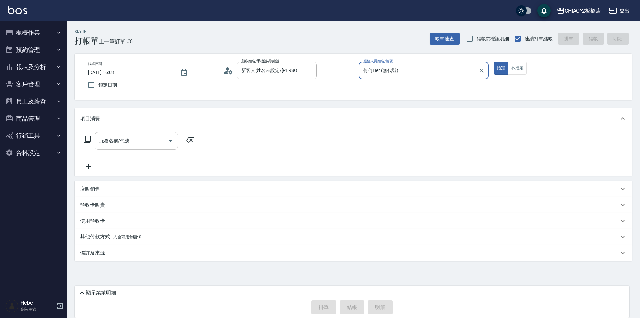
click at [125, 147] on div "服務名稱/代號" at bounding box center [136, 141] width 83 height 18
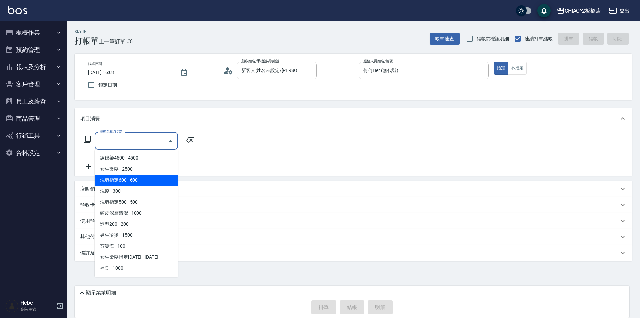
click at [129, 177] on span "洗剪指定600 - 600" at bounding box center [136, 179] width 83 height 11
type input "洗剪指定600(96678)"
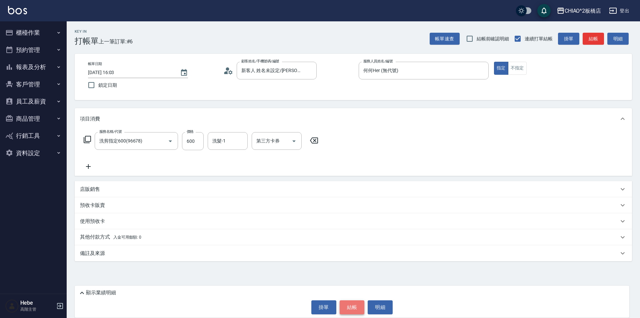
click at [348, 305] on button "結帳" at bounding box center [352, 307] width 25 height 14
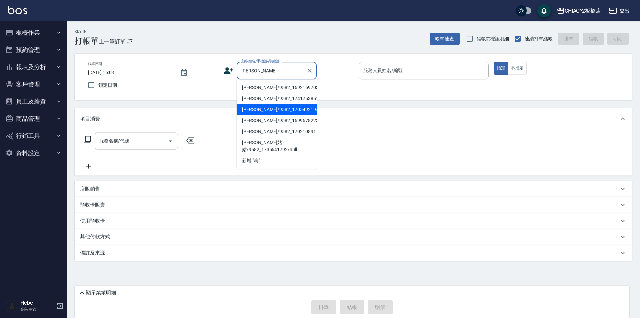
click at [267, 104] on li "[PERSON_NAME]/9582_1705492194/null" at bounding box center [277, 109] width 80 height 11
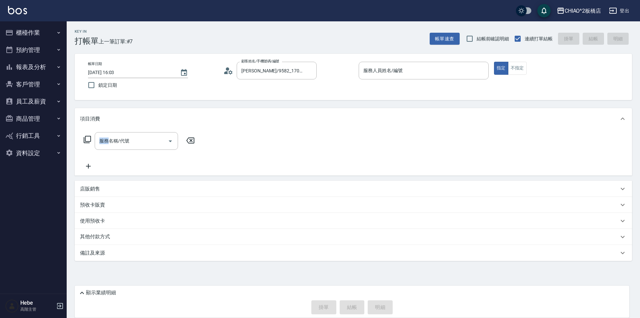
click at [267, 104] on div "Key In 打帳單 上一筆訂單:#7 帳單速查 結帳前確認明細 連續打單結帳 掛單 結帳 明細 帳單日期 [DATE] 16:03 鎖定日期 顧客姓名/手機…" at bounding box center [353, 159] width 573 height 276
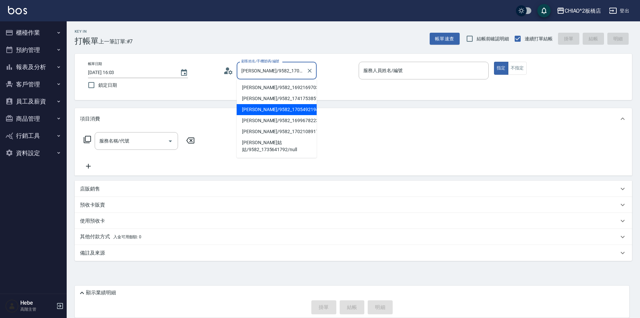
click at [269, 75] on input "[PERSON_NAME]/9582_1705492194/null" at bounding box center [272, 71] width 64 height 12
click at [271, 100] on li "[PERSON_NAME]/9582_1741753851/null" at bounding box center [277, 98] width 80 height 11
type input "[PERSON_NAME]/9582_1741753851/null"
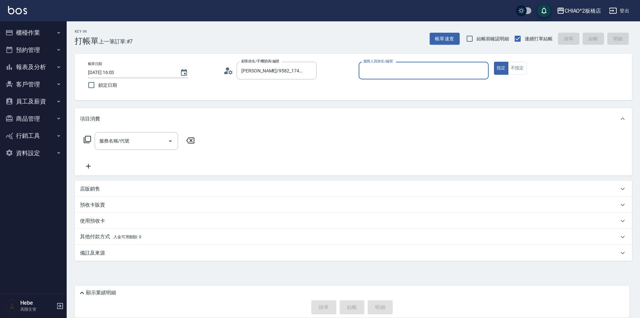
click at [374, 70] on input "服務人員姓名/編號" at bounding box center [424, 71] width 124 height 12
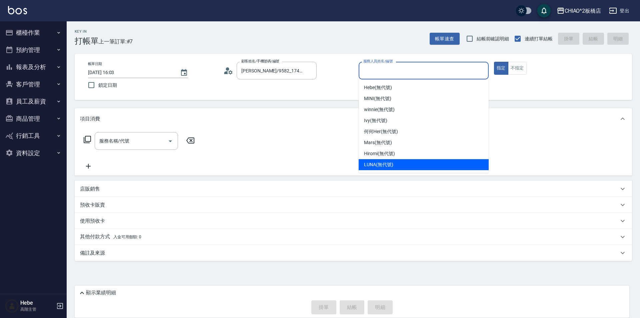
click at [370, 163] on span "LUNA (無代號)" at bounding box center [378, 164] width 29 height 7
type input "LUNA(無代號)"
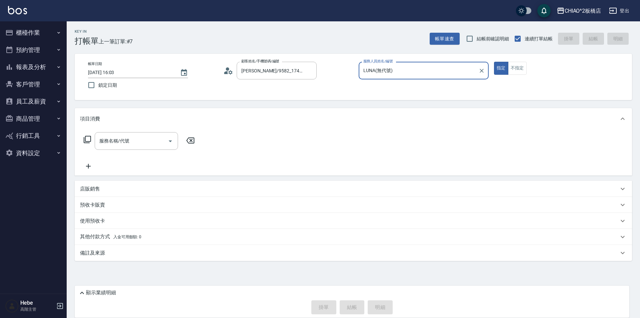
drag, startPoint x: 104, startPoint y: 149, endPoint x: 113, endPoint y: 142, distance: 11.4
click at [108, 145] on div "服務名稱/代號" at bounding box center [136, 141] width 83 height 18
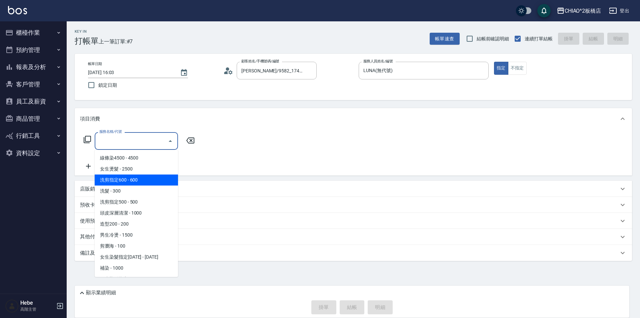
click at [116, 179] on span "洗剪指定600 - 600" at bounding box center [136, 179] width 83 height 11
type input "洗剪指定600(96678)"
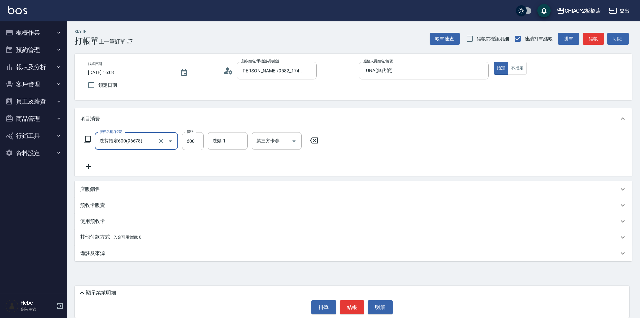
click at [90, 234] on p "其他付款方式 入金可用餘額: 0" at bounding box center [110, 236] width 61 height 7
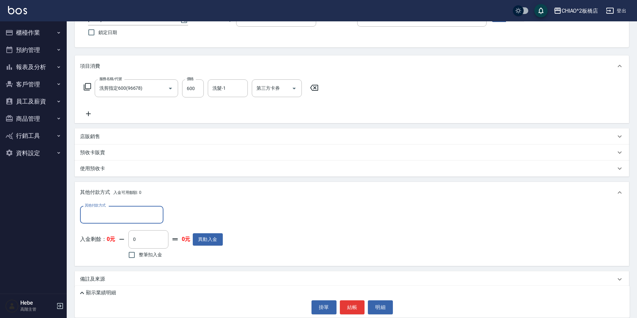
scroll to position [58, 0]
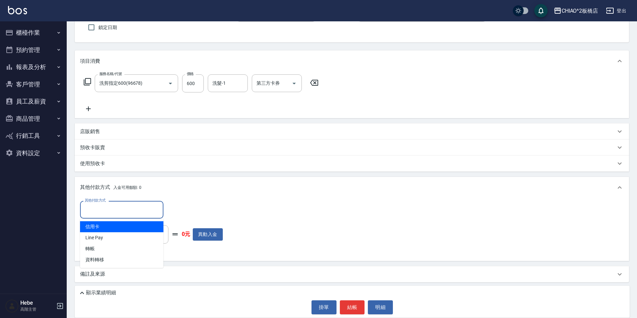
click at [95, 210] on input "其他付款方式" at bounding box center [121, 210] width 77 height 12
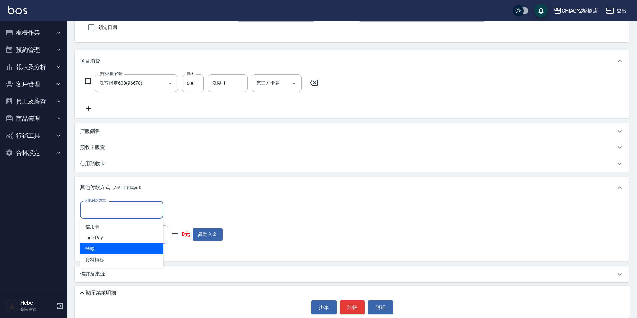
click at [97, 249] on span "轉帳" at bounding box center [121, 248] width 83 height 11
type input "轉帳"
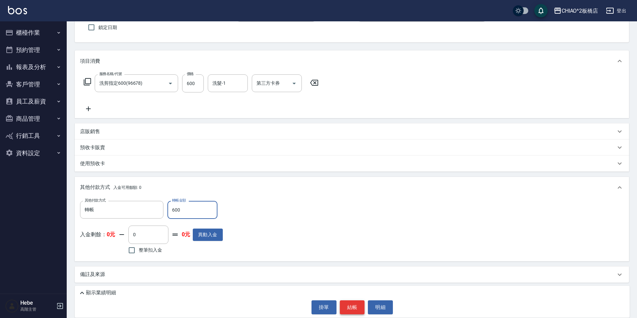
type input "600"
click at [347, 307] on button "結帳" at bounding box center [352, 307] width 25 height 14
type input "[DATE] 16:04"
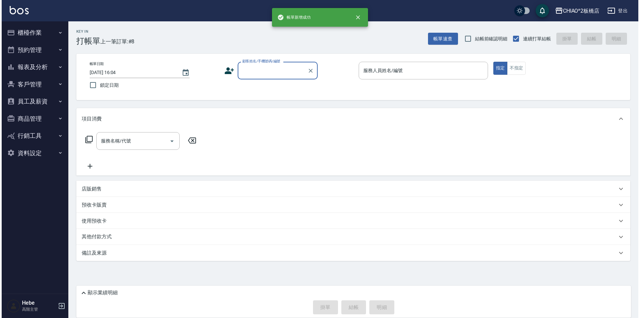
scroll to position [0, 0]
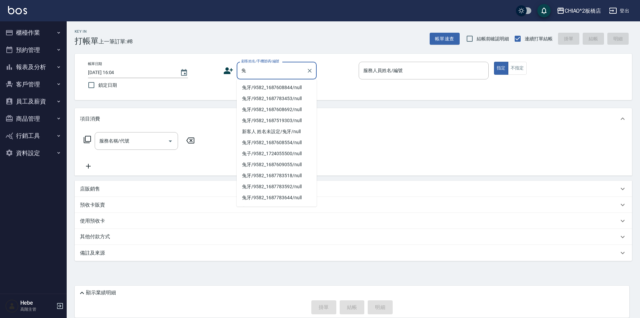
click at [262, 86] on li "兔牙/9582_1687608844/null" at bounding box center [277, 87] width 80 height 11
type input "兔牙/9582_1687608844/null"
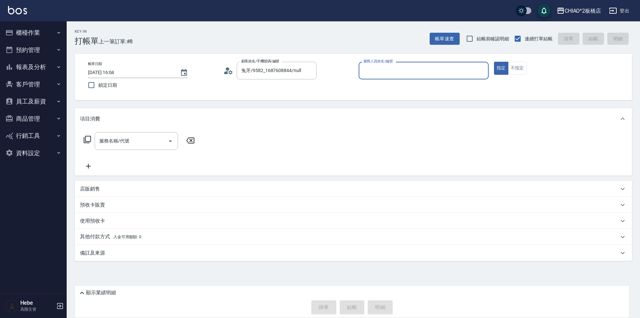
click at [406, 70] on input "服務人員姓名/編號" at bounding box center [424, 71] width 124 height 12
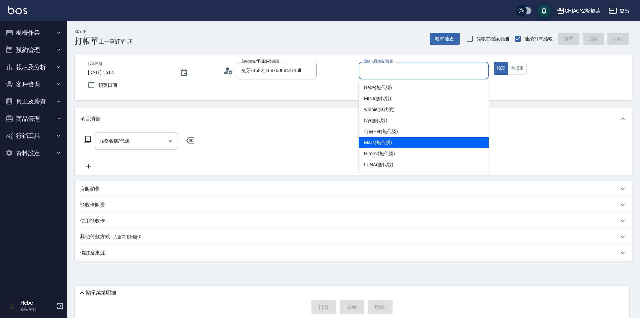
drag, startPoint x: 376, startPoint y: 146, endPoint x: 441, endPoint y: 100, distance: 80.0
click at [376, 143] on div "Mars (無代號)" at bounding box center [424, 142] width 130 height 11
type input "Mars(無代號)"
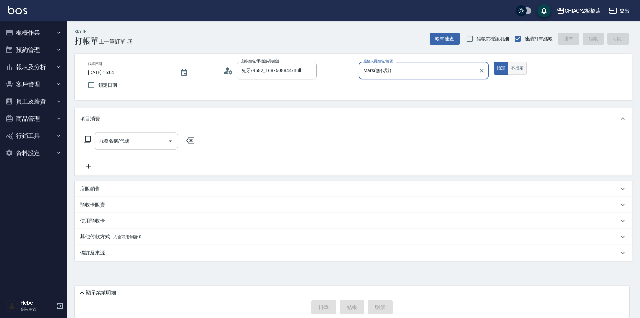
click at [515, 68] on button "不指定" at bounding box center [517, 68] width 19 height 13
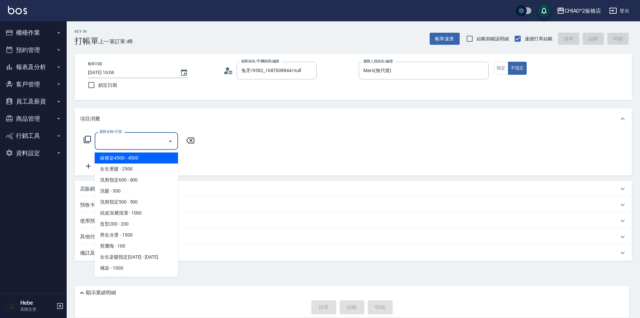
click at [112, 139] on div "服務名稱/代號 服務名稱/代號" at bounding box center [136, 141] width 83 height 18
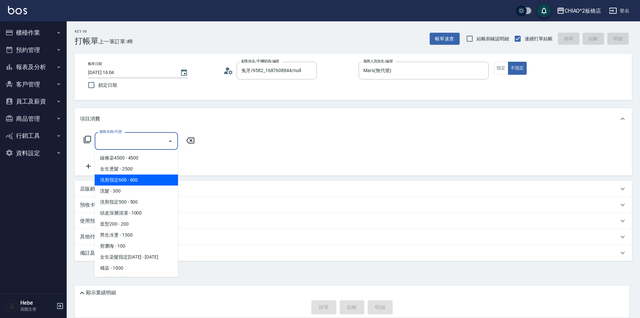
click at [122, 182] on span "洗剪指定600 - 600" at bounding box center [136, 179] width 83 height 11
type input "洗剪指定600(96678)"
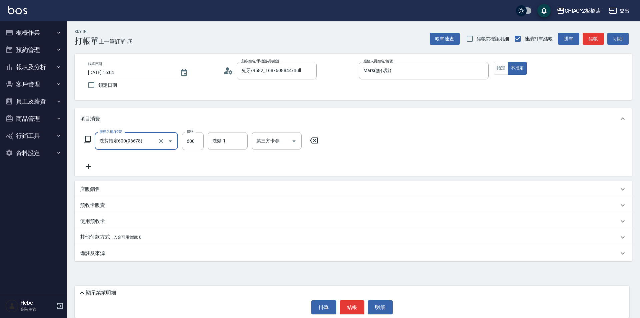
click at [101, 194] on div "店販銷售" at bounding box center [353, 189] width 557 height 16
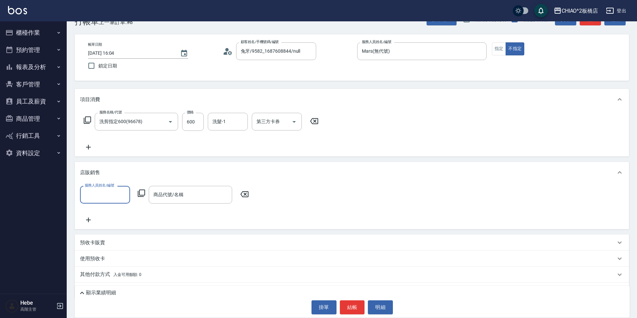
scroll to position [37, 0]
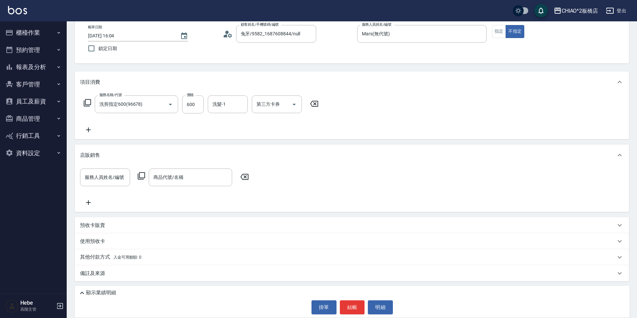
click at [97, 256] on p "其他付款方式 入金可用餘額: 0" at bounding box center [110, 256] width 61 height 7
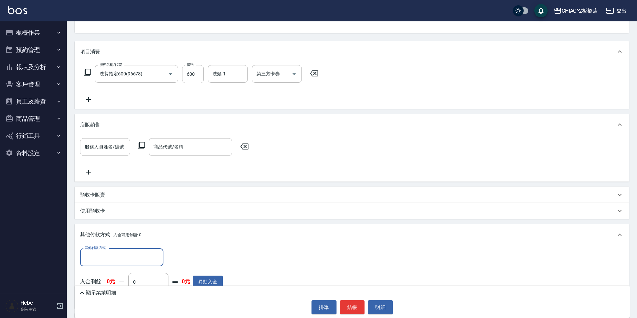
scroll to position [0, 0]
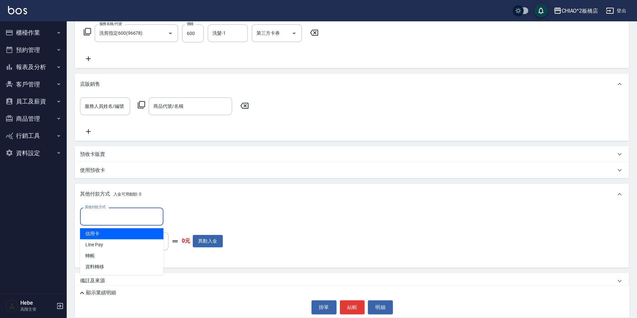
click at [115, 219] on input "其他付款方式" at bounding box center [121, 216] width 77 height 12
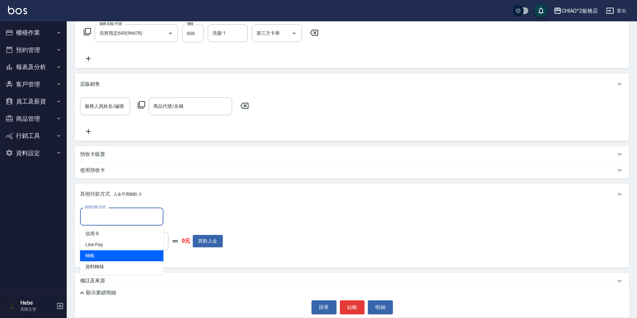
click at [103, 253] on span "轉帳" at bounding box center [121, 255] width 83 height 11
type input "轉帳"
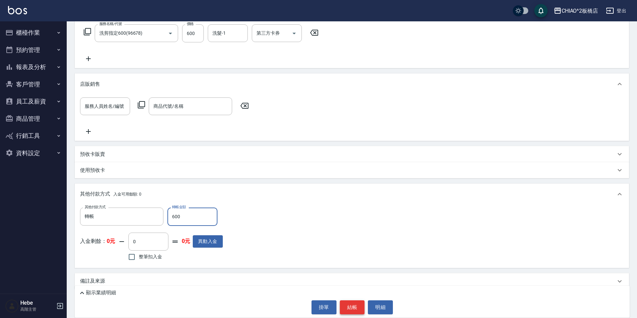
type input "600"
click at [358, 306] on button "結帳" at bounding box center [352, 307] width 25 height 14
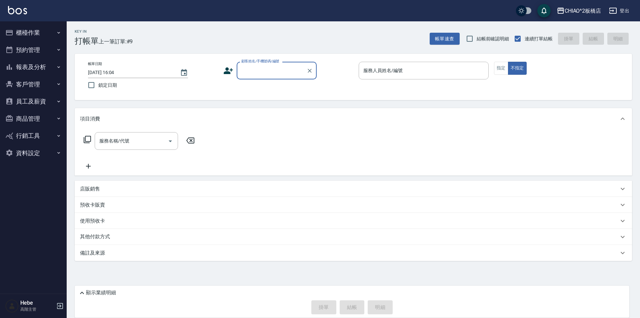
type input "5"
click at [311, 86] on li "新客人 姓名未設定/[PERSON_NAME]/null" at bounding box center [277, 91] width 80 height 18
type input "新客人 姓名未設定/[PERSON_NAME]/null"
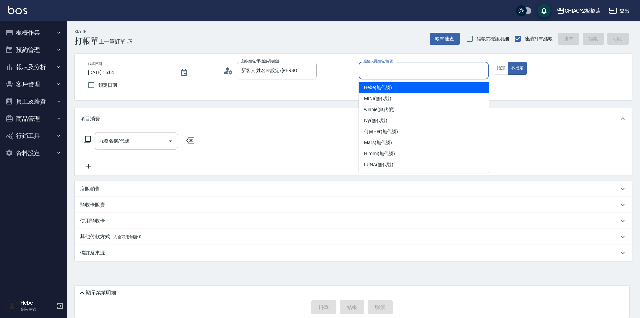
click at [370, 73] on input "服務人員姓名/編號" at bounding box center [424, 71] width 124 height 12
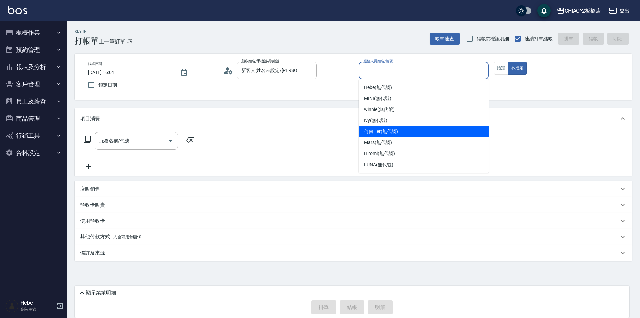
click at [391, 131] on span "何何Her (無代號)" at bounding box center [381, 131] width 34 height 7
type input "何何Her (無代號)"
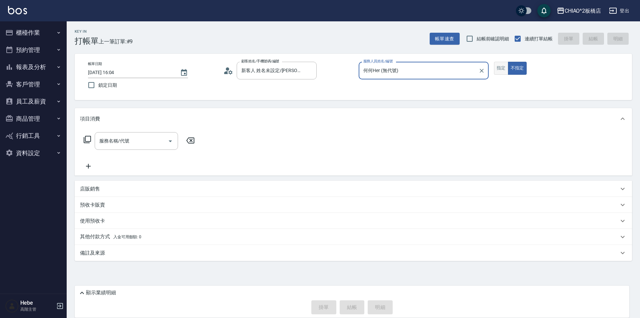
click at [507, 67] on button "指定" at bounding box center [501, 68] width 14 height 13
click at [128, 141] on input "服務名稱/代號" at bounding box center [131, 141] width 67 height 12
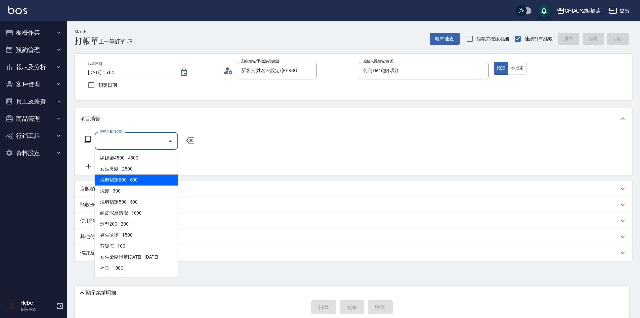
click at [136, 177] on span "洗剪指定600 - 600" at bounding box center [136, 179] width 83 height 11
type input "洗剪指定600(96678)"
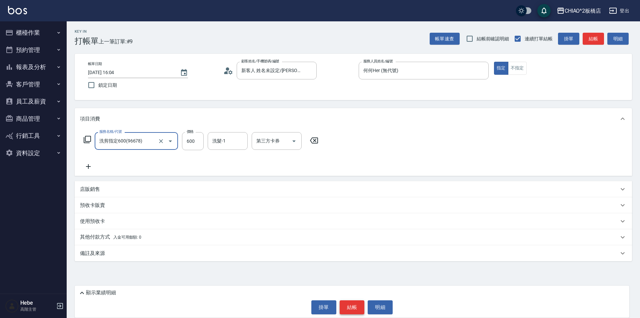
click at [356, 305] on button "結帳" at bounding box center [352, 307] width 25 height 14
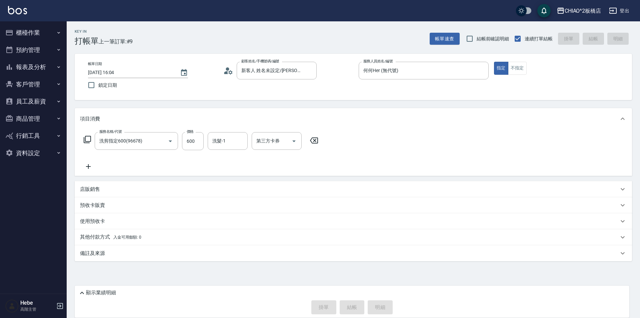
type input "[DATE] 16:13"
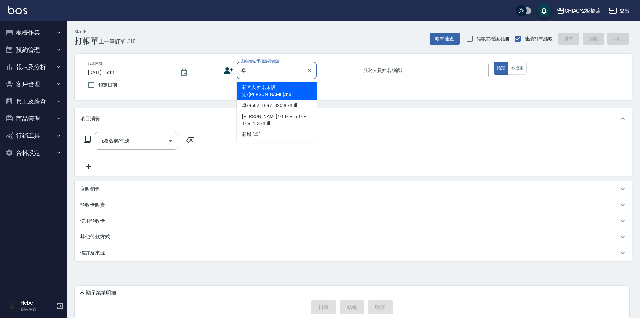
click at [274, 88] on li "新客人 姓名未設定/[PERSON_NAME]/null" at bounding box center [277, 91] width 80 height 18
type input "新客人 姓名未設定/[PERSON_NAME]/null"
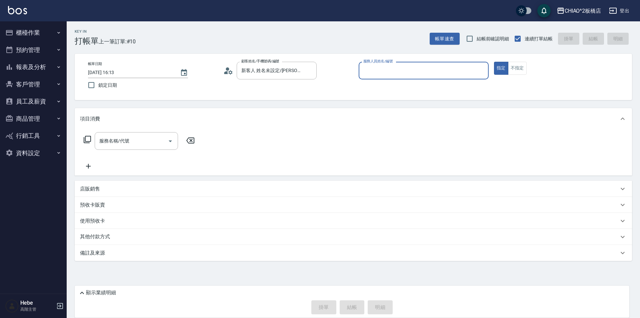
click at [377, 74] on input "服務人員姓名/編號" at bounding box center [424, 71] width 124 height 12
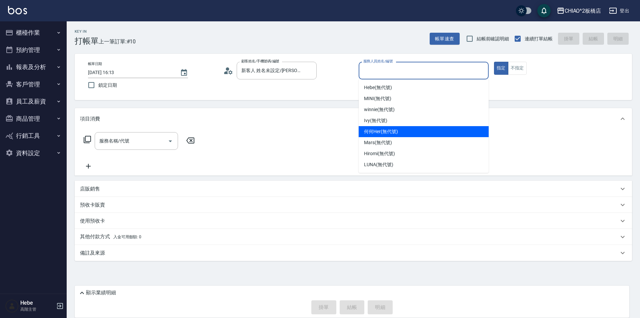
click at [382, 134] on span "何何Her (無代號)" at bounding box center [381, 131] width 34 height 7
type input "何何Her (無代號)"
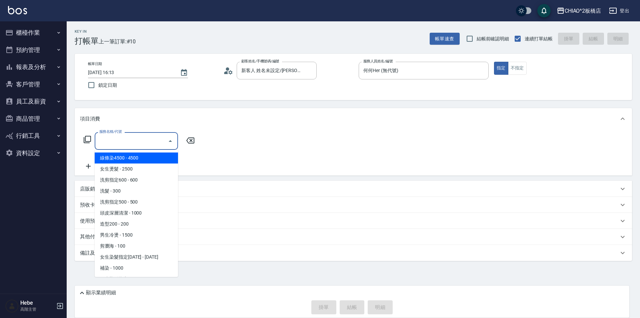
click at [135, 144] on input "服務名稱/代號" at bounding box center [131, 141] width 67 height 12
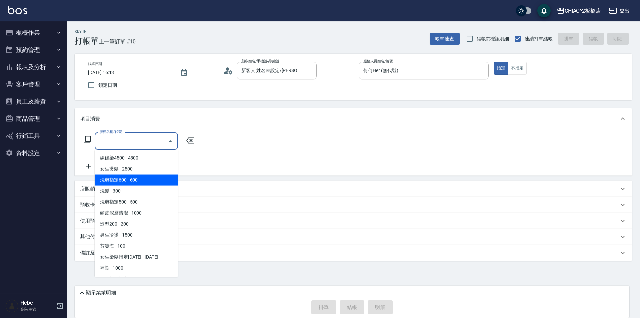
click at [137, 180] on span "洗剪指定600 - 600" at bounding box center [136, 179] width 83 height 11
type input "洗剪指定600(96678)"
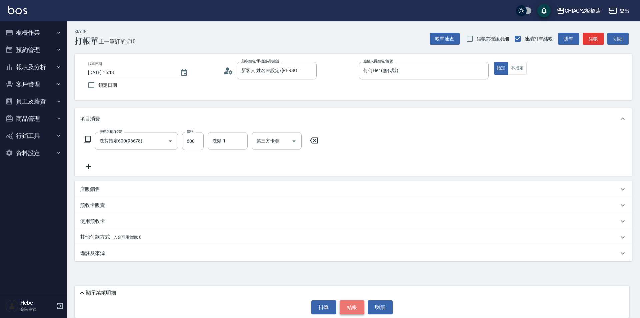
click at [351, 305] on button "結帳" at bounding box center [352, 307] width 25 height 14
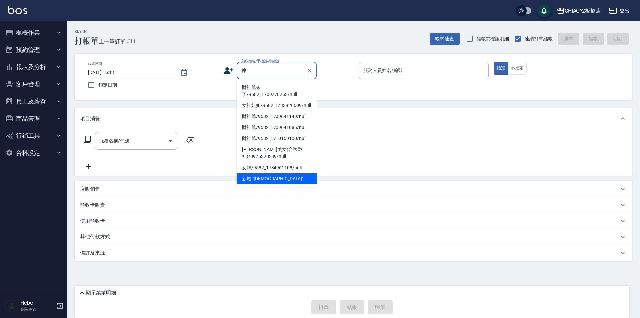
click at [270, 91] on li "財神爺來了/9582_1709278263/null" at bounding box center [277, 91] width 80 height 18
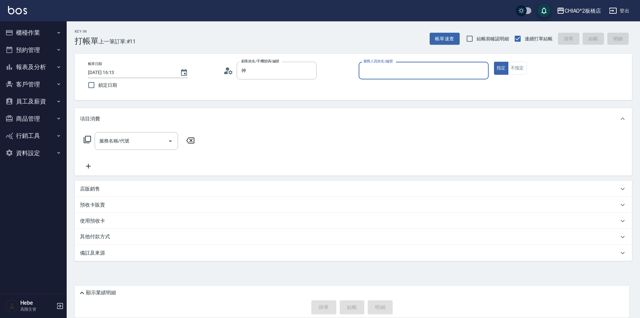
type input "財神爺來了/9582_1709278263/null"
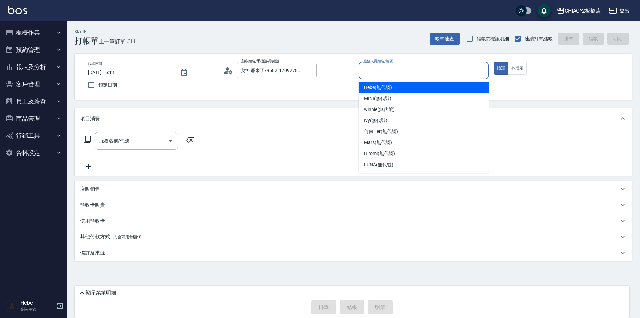
click at [394, 66] on input "服務人員姓名/編號" at bounding box center [424, 71] width 124 height 12
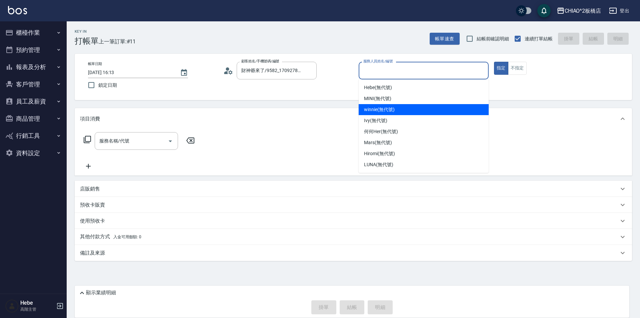
click at [396, 109] on div "winnie (無代號)" at bounding box center [424, 109] width 130 height 11
type input "winnie(無代號)"
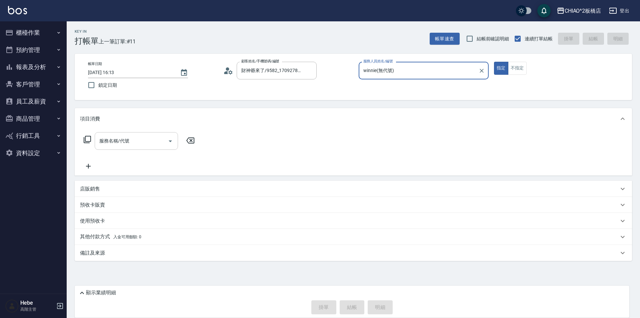
click at [111, 146] on input "服務名稱/代號" at bounding box center [131, 141] width 67 height 12
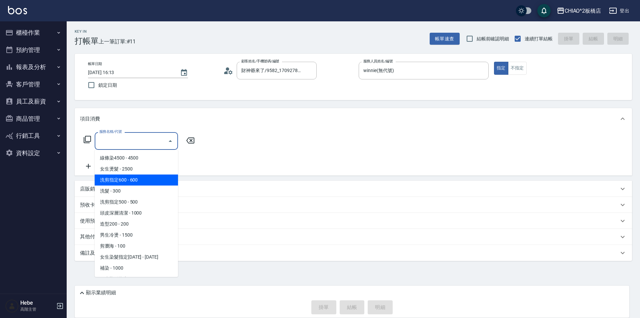
click at [121, 176] on span "洗剪指定600 - 600" at bounding box center [136, 179] width 83 height 11
type input "洗剪指定600(96678)"
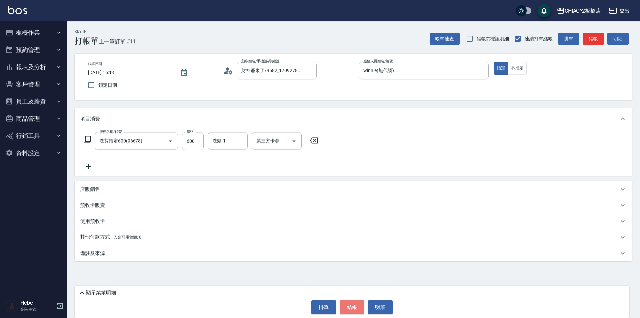
click at [346, 311] on button "結帳" at bounding box center [352, 307] width 25 height 14
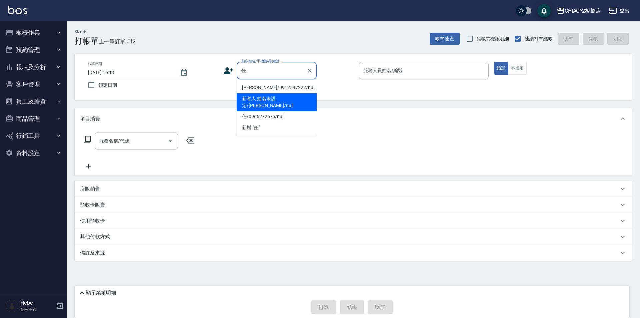
click at [290, 100] on li "新客人 姓名未設定/[PERSON_NAME]/null" at bounding box center [277, 102] width 80 height 18
type input "新客人 姓名未設定/[PERSON_NAME]/null"
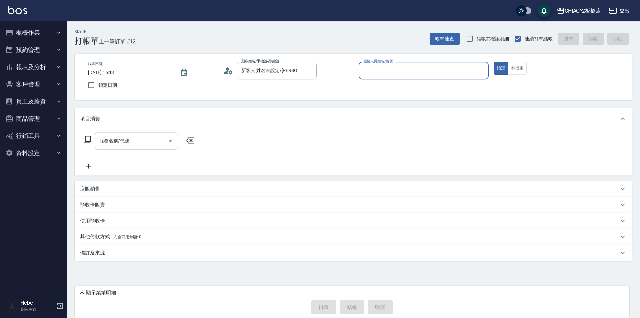
click at [382, 75] on input "服務人員姓名/編號" at bounding box center [424, 71] width 124 height 12
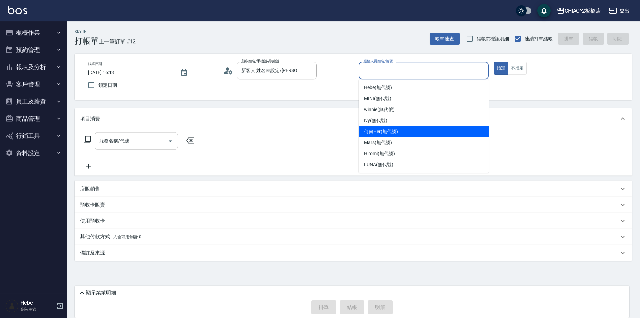
click at [401, 133] on div "何何Her (無代號)" at bounding box center [424, 131] width 130 height 11
type input "何何Her (無代號)"
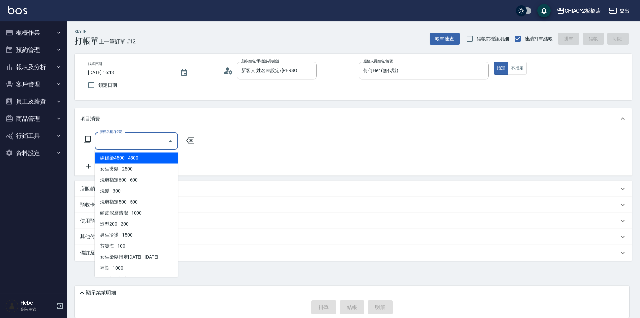
click at [113, 139] on input "服務名稱/代號" at bounding box center [131, 141] width 67 height 12
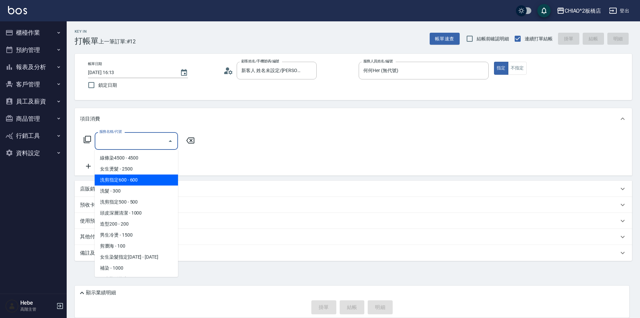
click at [126, 181] on span "洗剪指定600 - 600" at bounding box center [136, 179] width 83 height 11
type input "洗剪指定600(96678)"
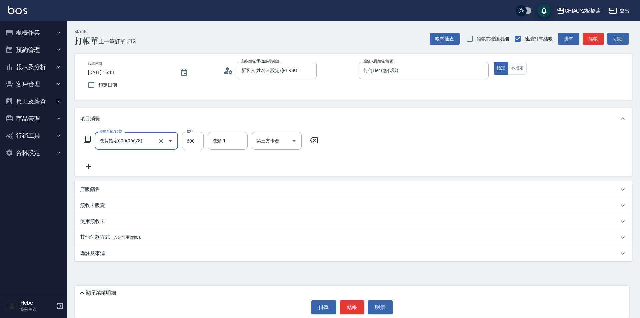
click at [121, 239] on span "入金可用餘額: 0" at bounding box center [127, 237] width 28 height 5
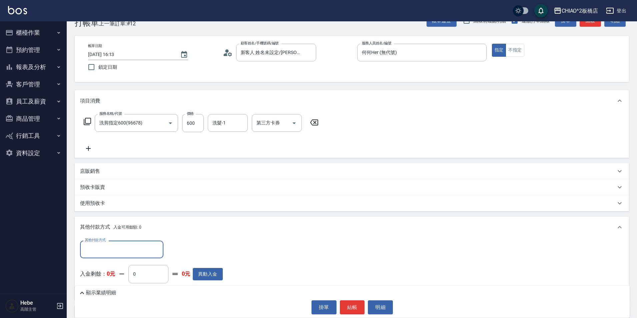
scroll to position [28, 0]
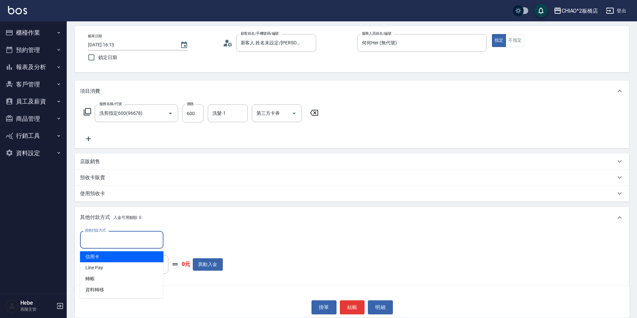
click at [120, 236] on input "其他付款方式" at bounding box center [121, 240] width 77 height 12
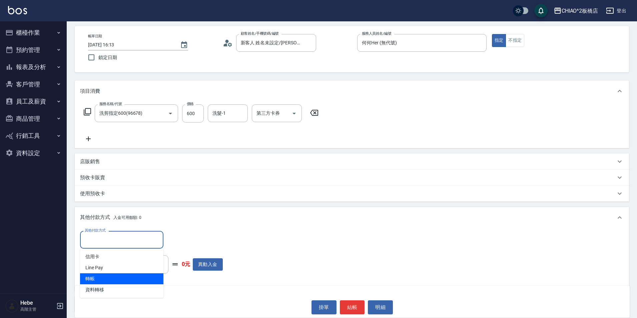
click at [118, 272] on span "Line Pay" at bounding box center [121, 267] width 83 height 11
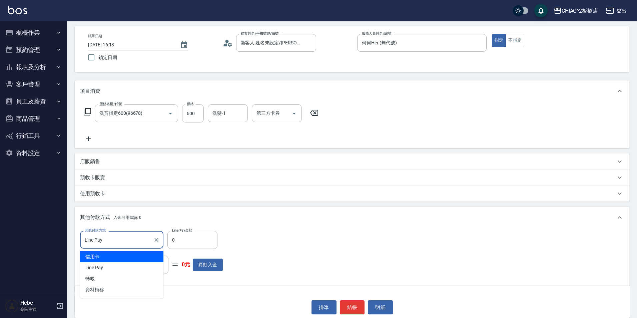
click at [121, 240] on input "Line Pay" at bounding box center [116, 240] width 67 height 12
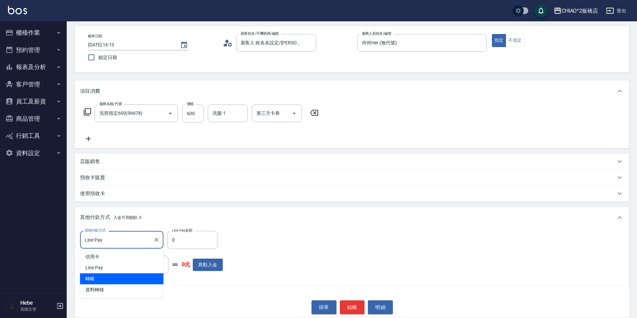
click at [112, 277] on span "轉帳" at bounding box center [121, 278] width 83 height 11
type input "轉帳"
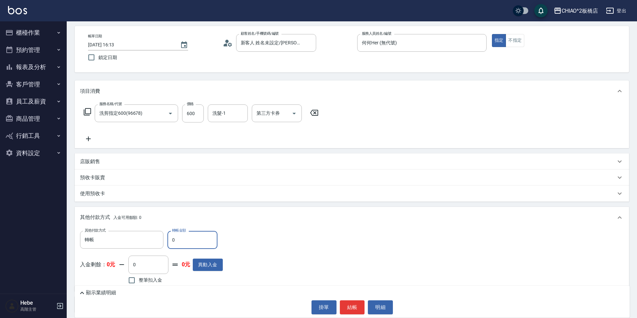
click at [187, 246] on input "0" at bounding box center [192, 240] width 50 height 18
type input "600"
click at [346, 306] on button "結帳" at bounding box center [352, 307] width 25 height 14
type input "[DATE] 16:27"
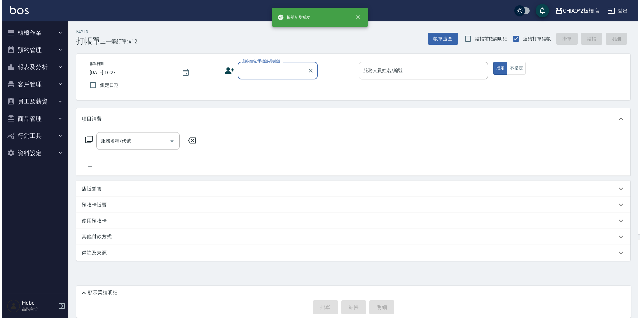
scroll to position [0, 0]
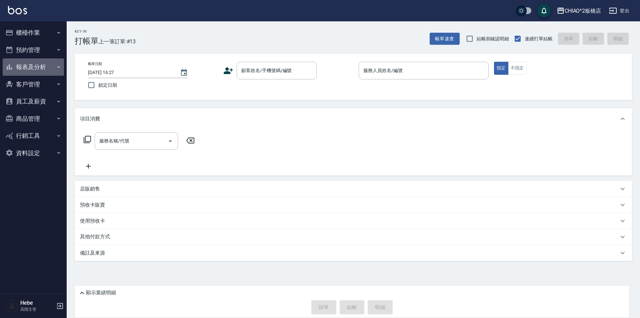
click at [34, 69] on button "報表及分析" at bounding box center [33, 66] width 61 height 17
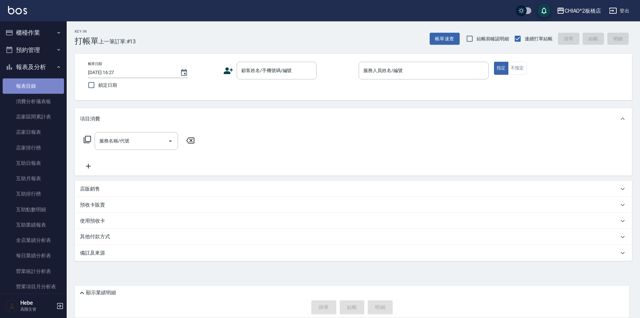
click at [35, 91] on link "報表目錄" at bounding box center [33, 85] width 61 height 15
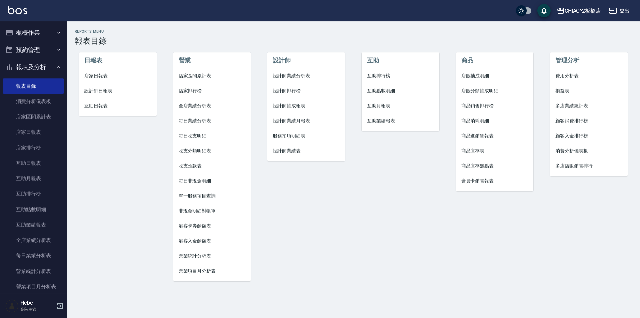
click at [294, 78] on span "設計師業績分析表" at bounding box center [306, 75] width 67 height 7
click at [297, 118] on span "設計師業績月報表" at bounding box center [306, 120] width 67 height 7
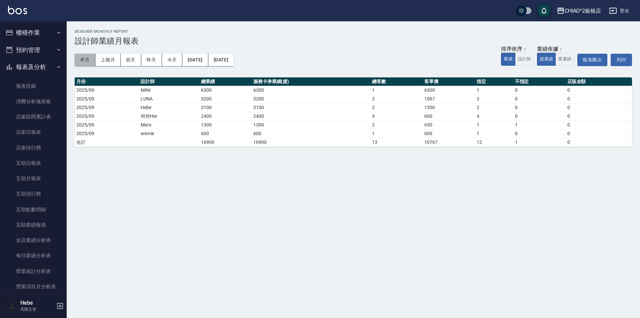
click at [88, 63] on button "本月" at bounding box center [85, 60] width 21 height 12
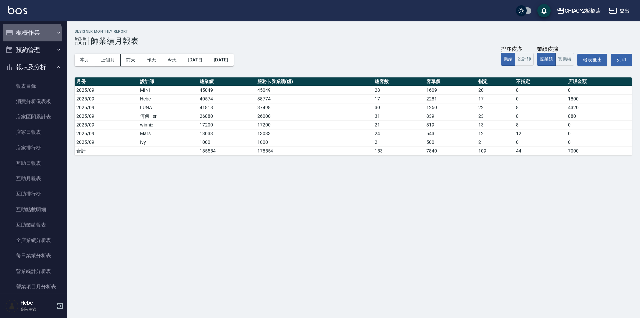
click at [21, 34] on button "櫃檯作業" at bounding box center [33, 32] width 61 height 17
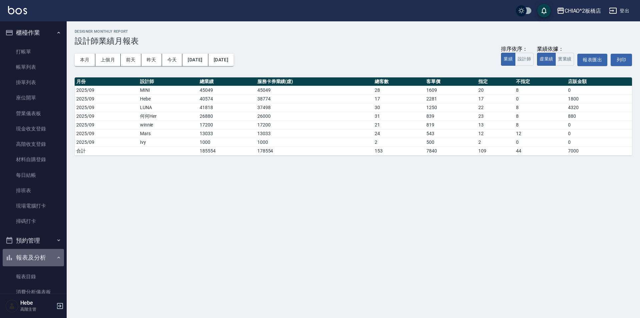
click at [57, 258] on icon "button" at bounding box center [58, 257] width 5 height 5
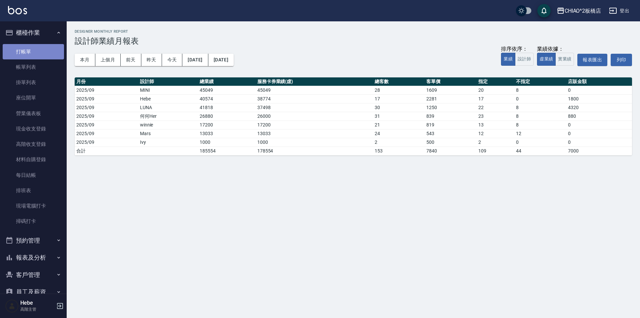
click at [33, 51] on link "打帳單" at bounding box center [33, 51] width 61 height 15
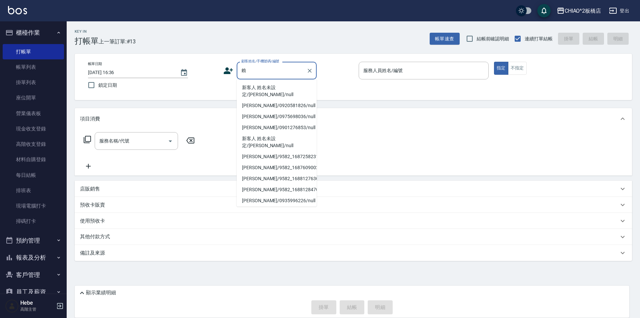
click at [288, 89] on li "新客人 姓名未設定/[PERSON_NAME]/null" at bounding box center [277, 91] width 80 height 18
type input "新客人 姓名未設定/[PERSON_NAME]/null"
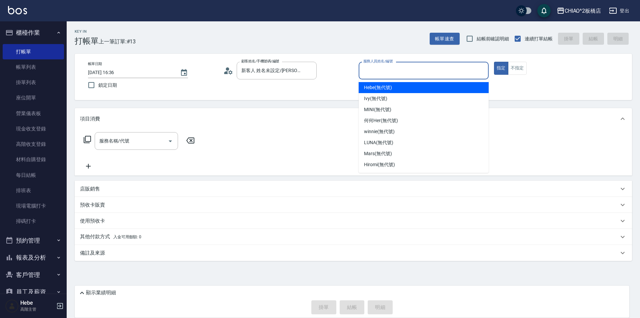
click at [393, 68] on input "服務人員姓名/編號" at bounding box center [424, 71] width 124 height 12
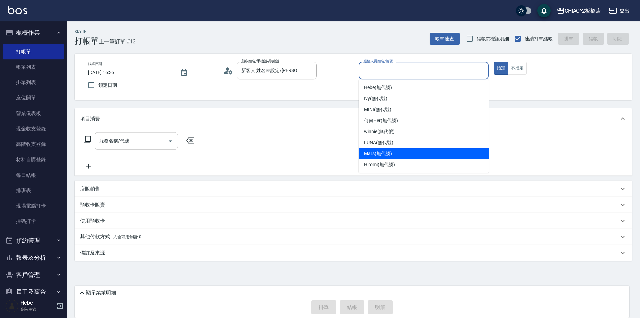
click at [385, 154] on span "Mars (無代號)" at bounding box center [378, 153] width 28 height 7
type input "Mars(無代號)"
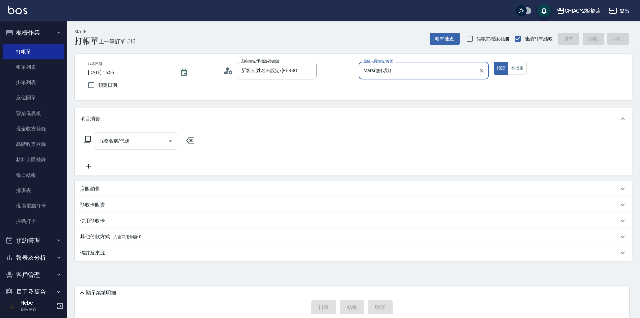
click at [125, 147] on div "服務名稱/代號" at bounding box center [136, 141] width 83 height 18
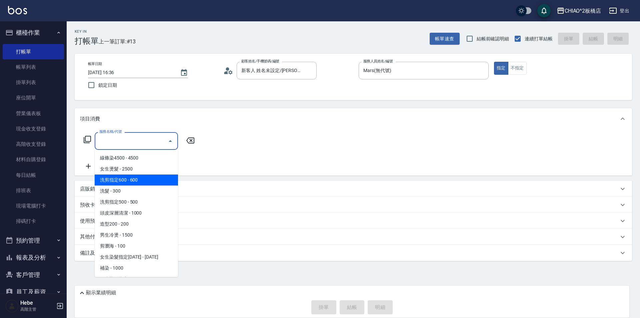
click at [134, 181] on span "洗剪指定600 - 600" at bounding box center [136, 179] width 83 height 11
type input "洗剪指定600(96678)"
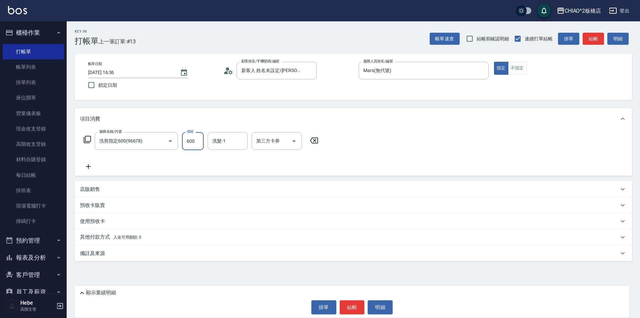
click at [196, 144] on input "600" at bounding box center [193, 141] width 22 height 18
type input "700"
click at [104, 241] on div "其他付款方式 入金可用餘額: 0" at bounding box center [353, 237] width 557 height 16
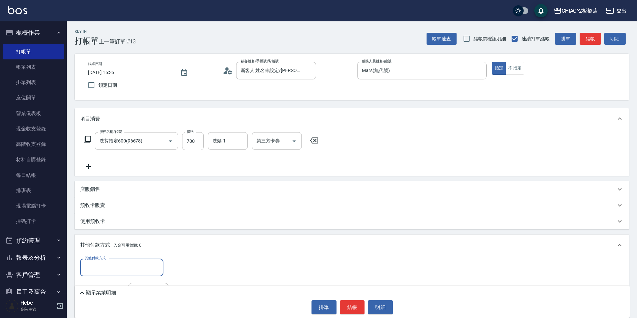
click at [100, 267] on input "其他付款方式" at bounding box center [121, 267] width 77 height 12
click at [101, 244] on span "轉帳" at bounding box center [121, 239] width 83 height 11
type input "轉帳"
type input "700"
click at [350, 308] on button "結帳" at bounding box center [352, 307] width 25 height 14
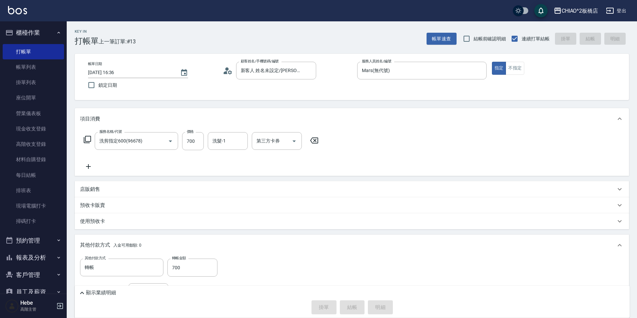
type input "[DATE] 16:39"
